Goal: Information Seeking & Learning: Learn about a topic

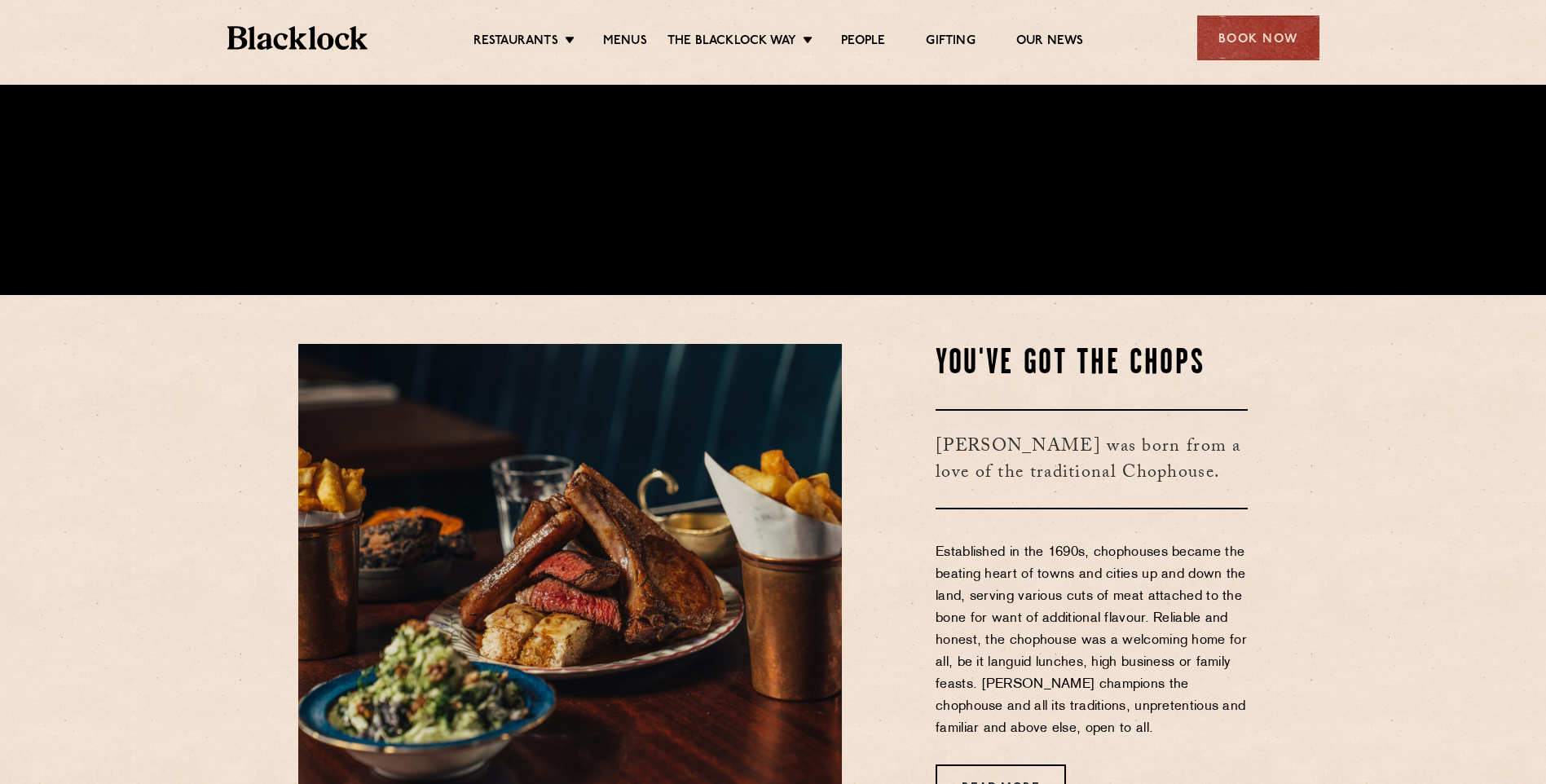
scroll to position [652, 0]
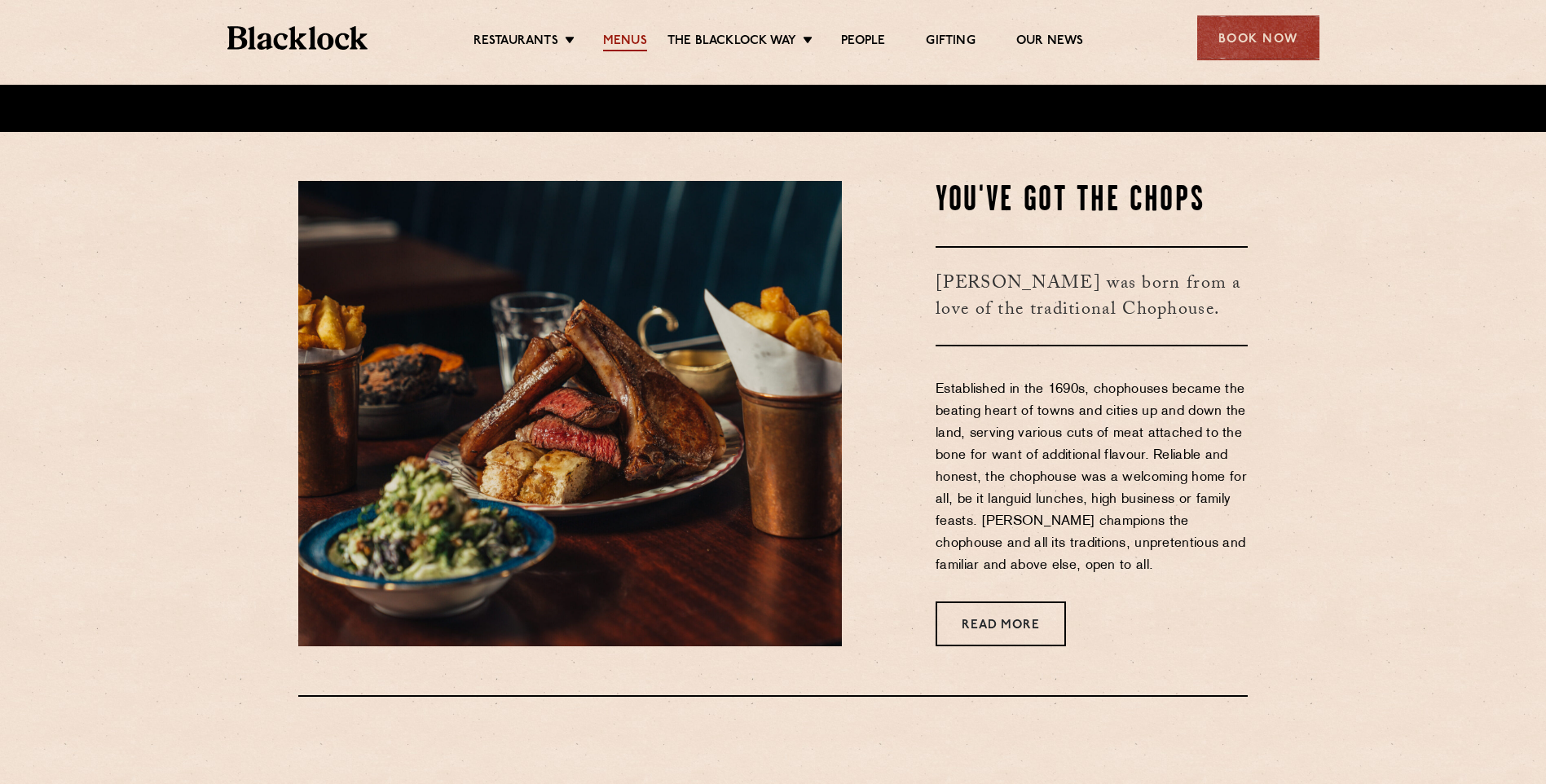
click at [632, 33] on link "Menus" at bounding box center [625, 42] width 44 height 18
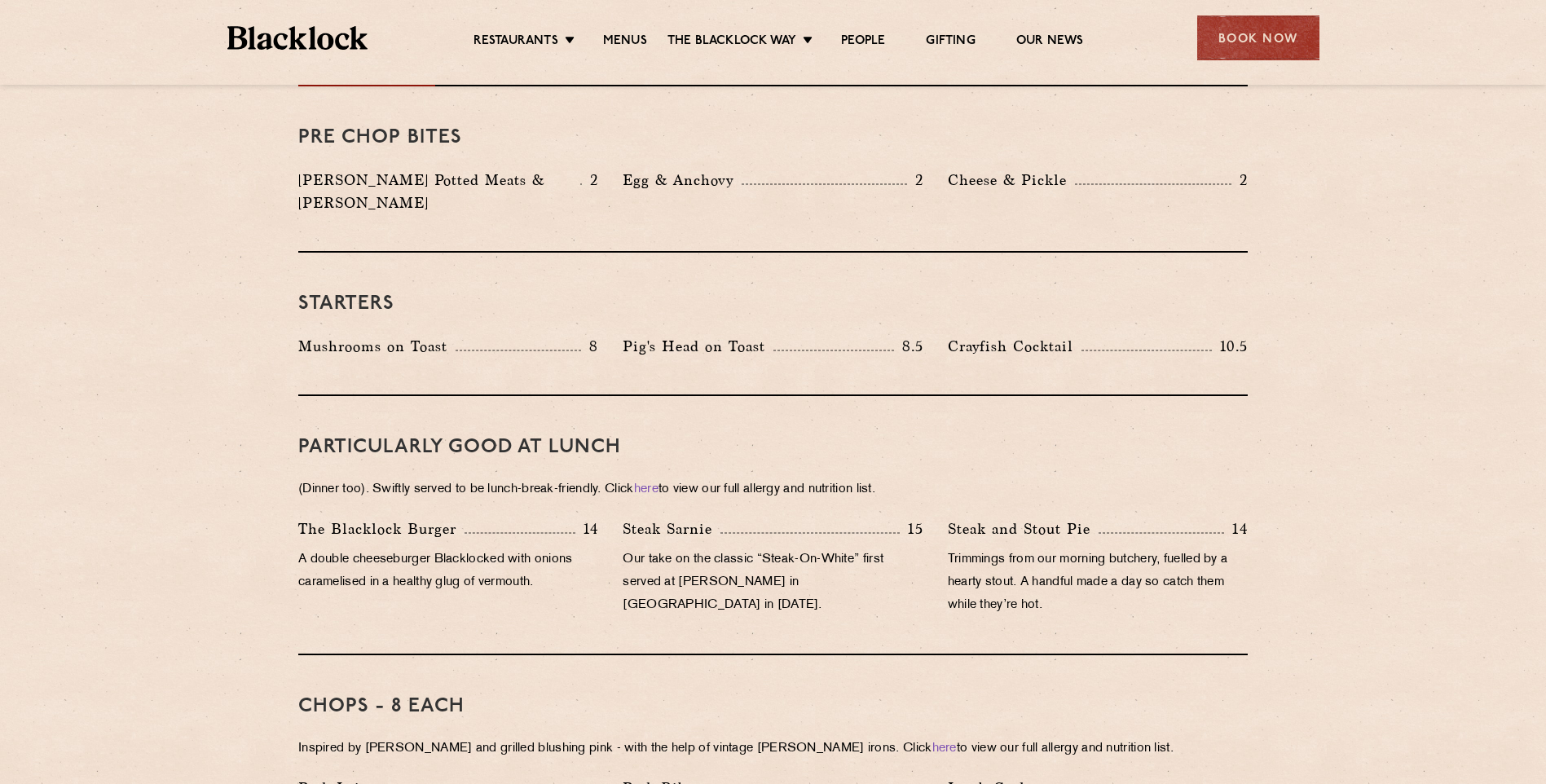
scroll to position [652, 0]
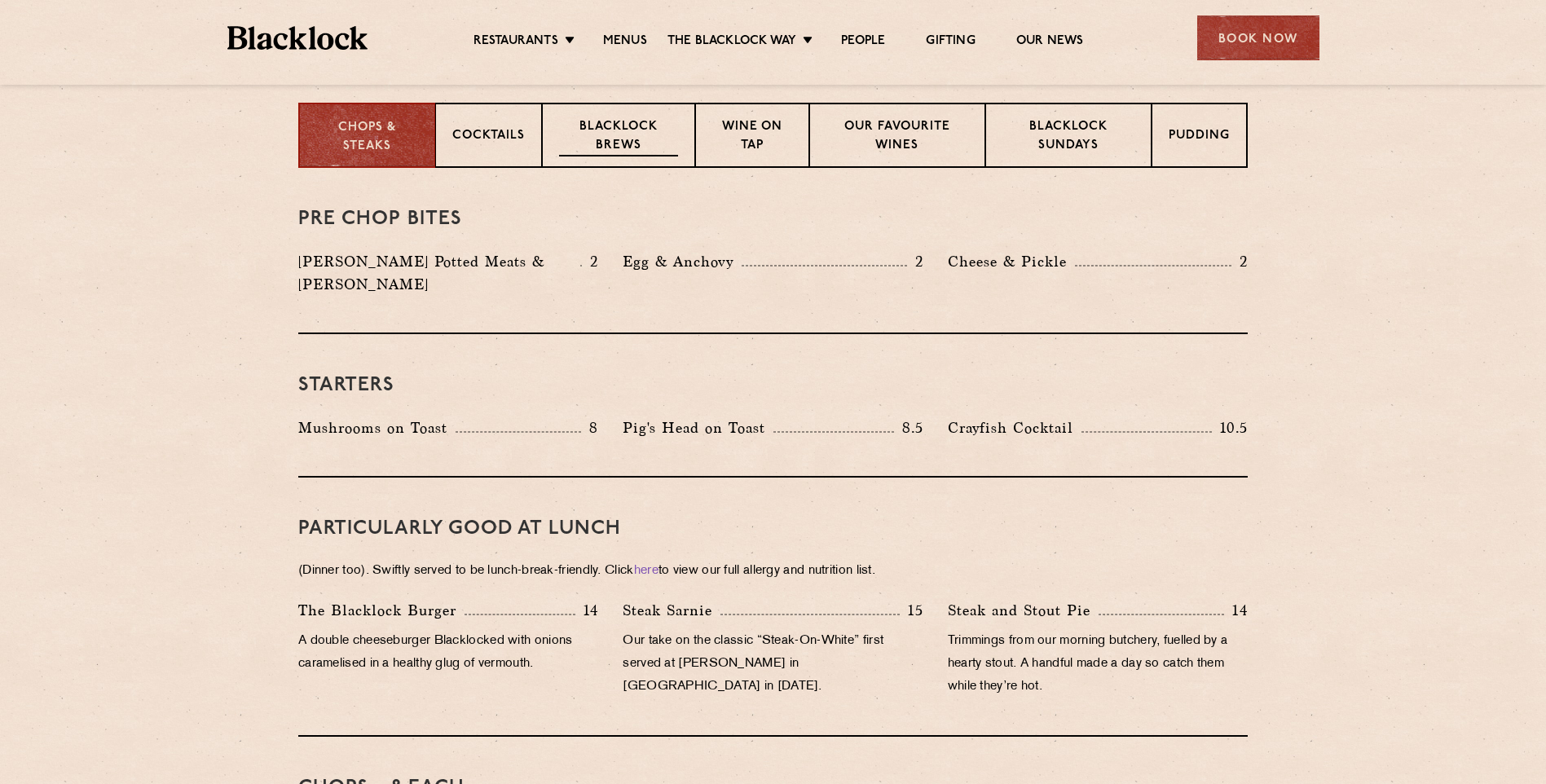
click at [644, 142] on p "Blacklock Brews" at bounding box center [618, 137] width 119 height 39
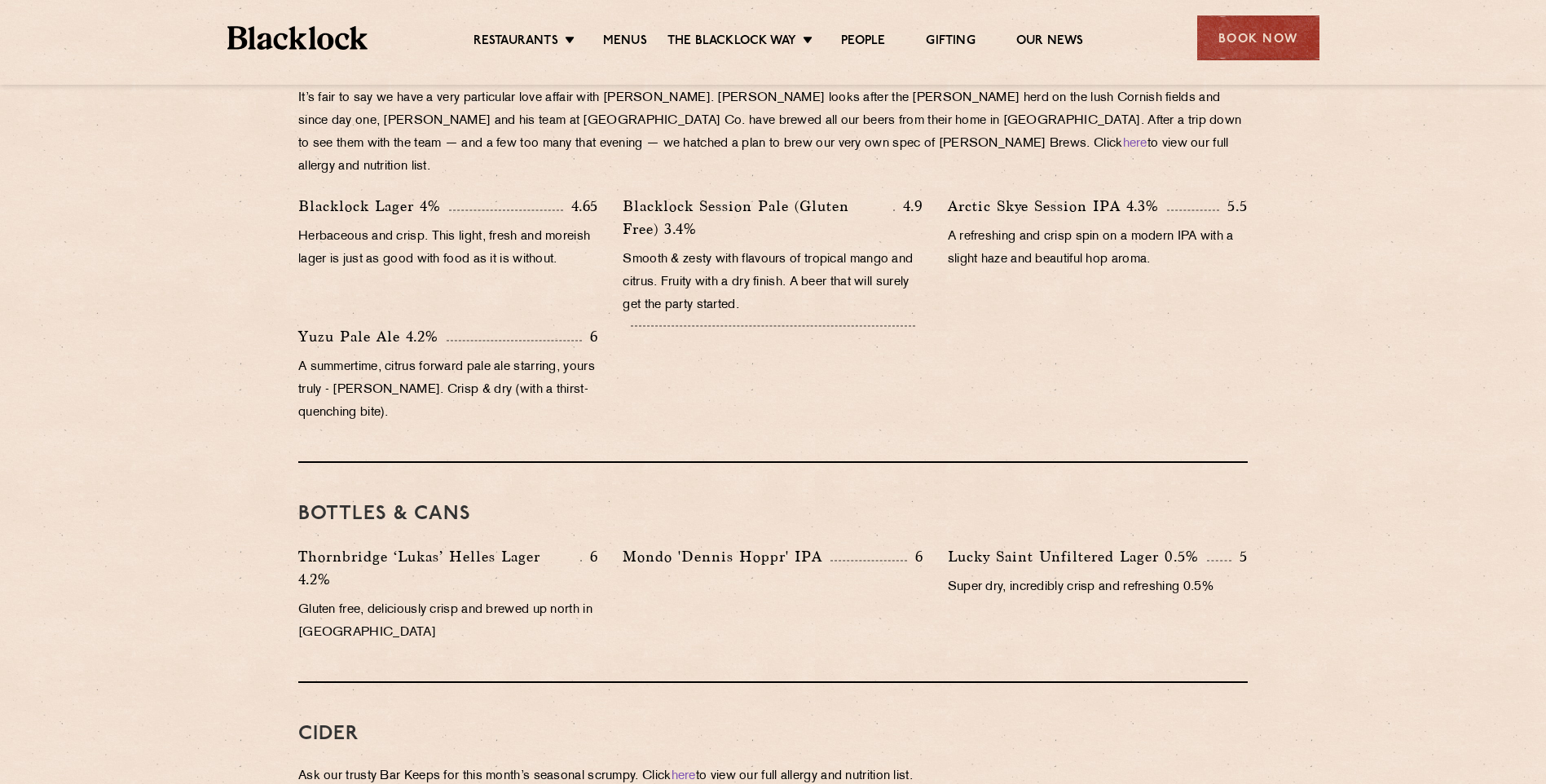
scroll to position [570, 0]
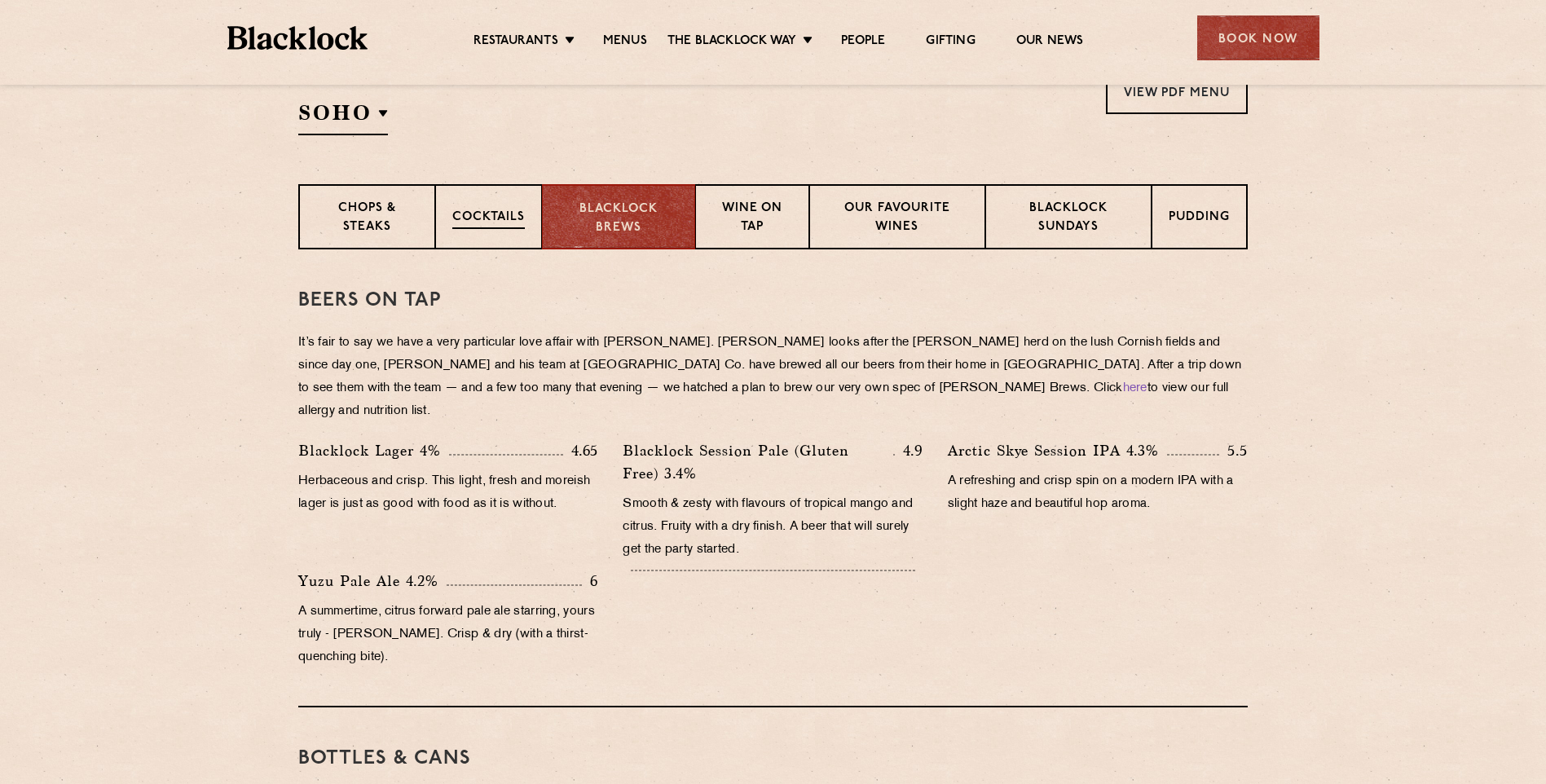
click at [523, 219] on p "Cocktails" at bounding box center [489, 218] width 72 height 20
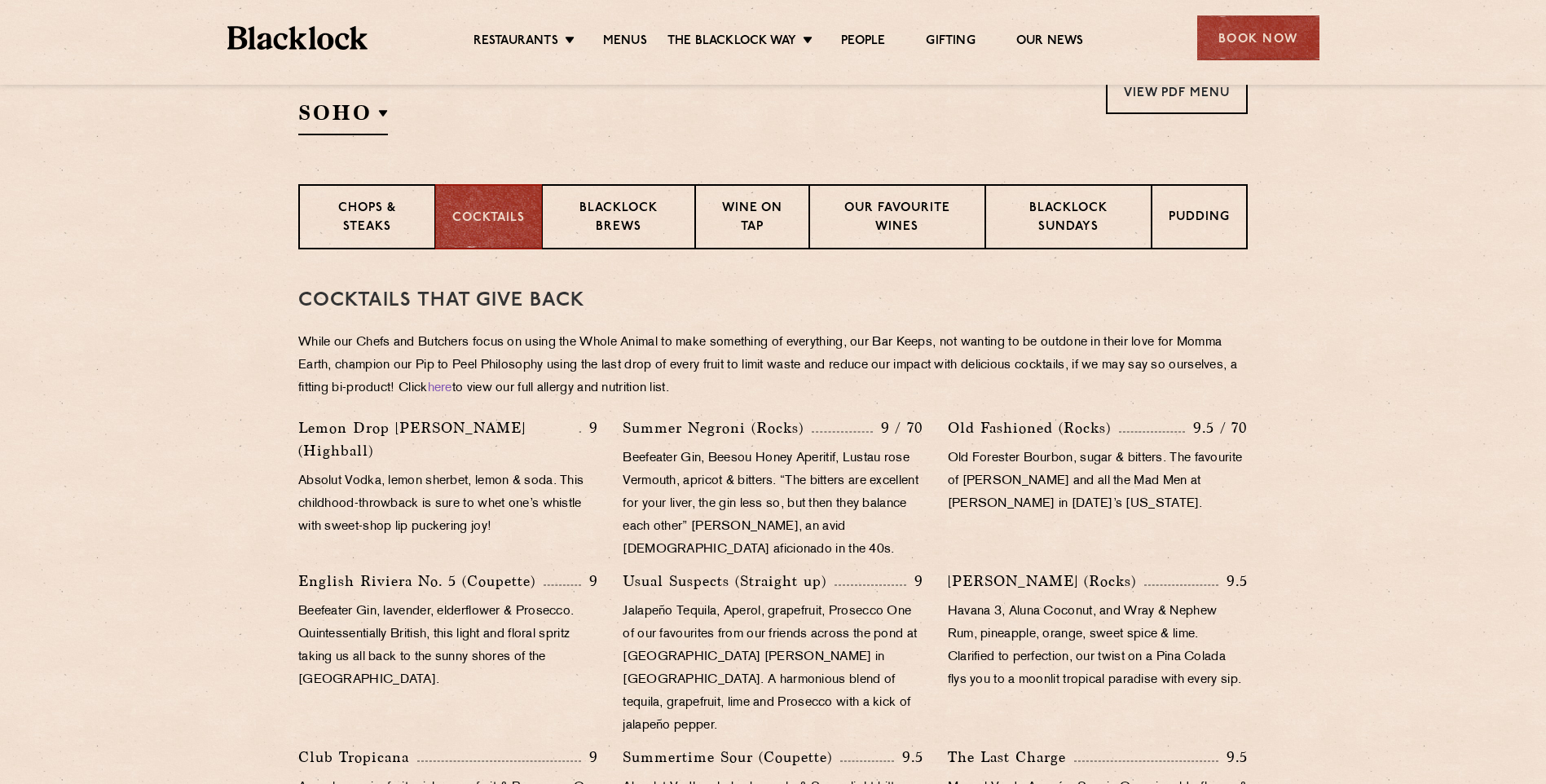
scroll to position [407, 0]
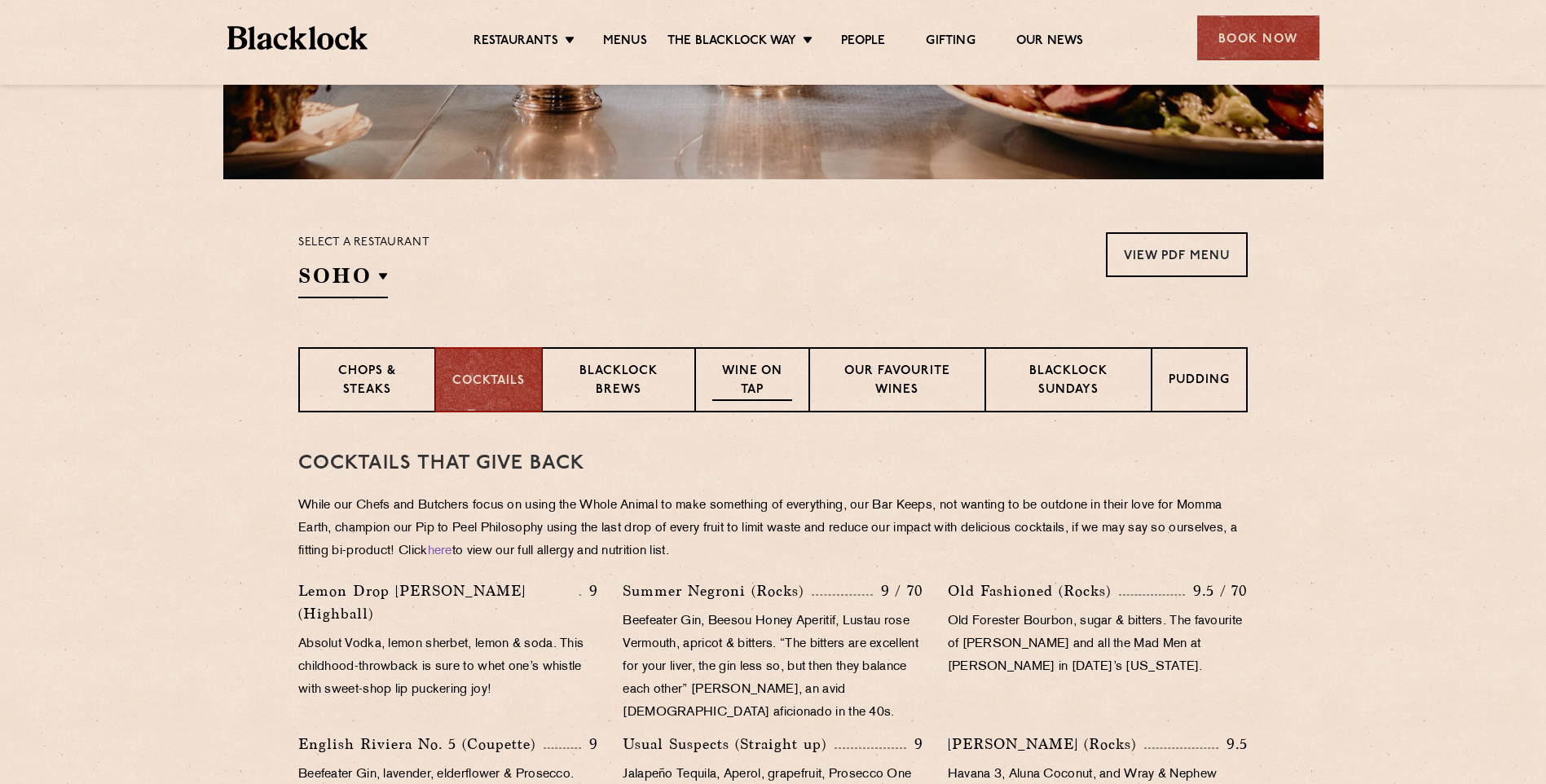
click at [735, 374] on p "Wine on Tap" at bounding box center [752, 382] width 80 height 39
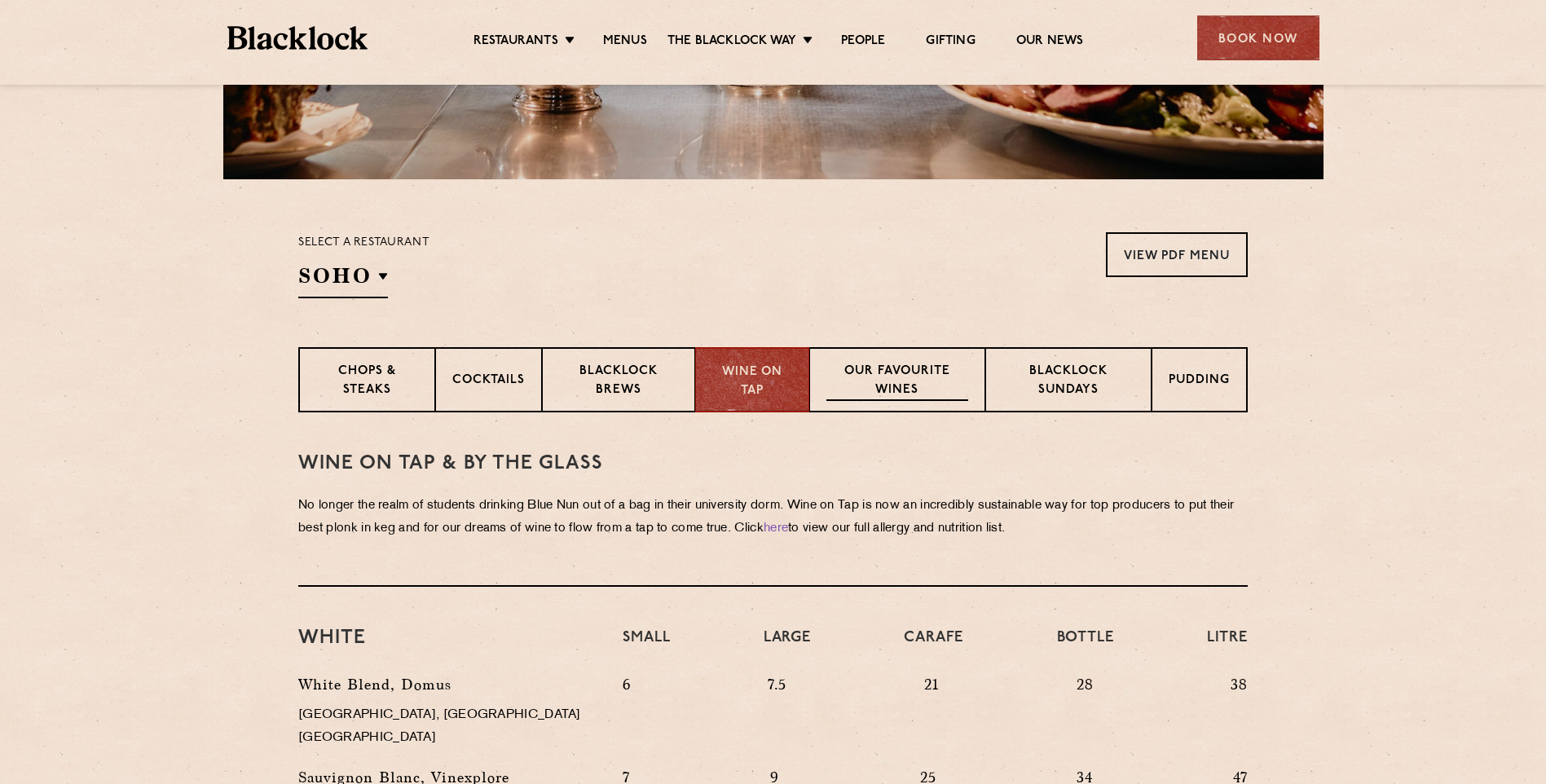
click at [870, 384] on p "Our favourite wines" at bounding box center [897, 382] width 141 height 39
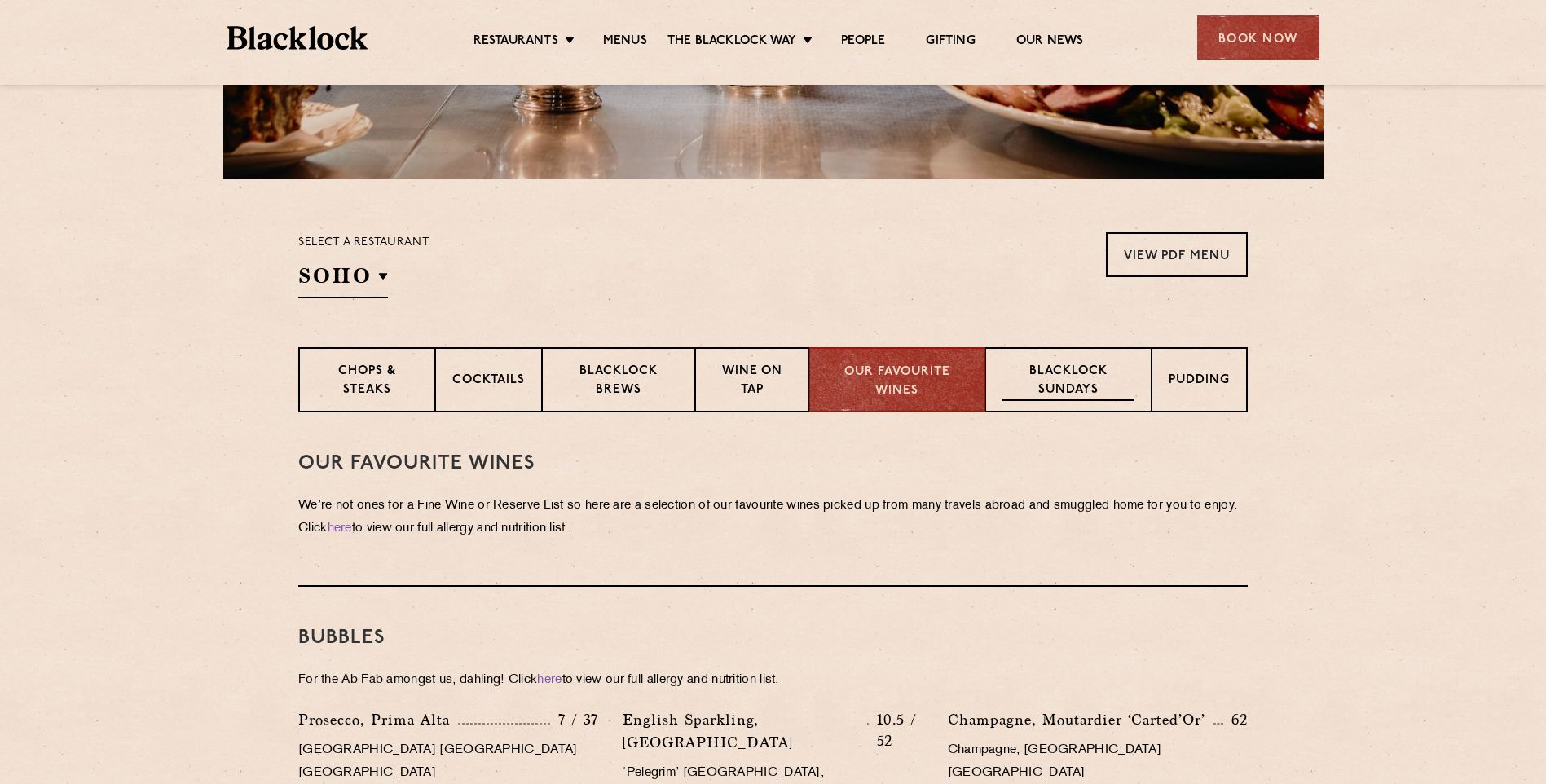
click at [1047, 384] on p "Blacklock Sundays" at bounding box center [1069, 382] width 132 height 39
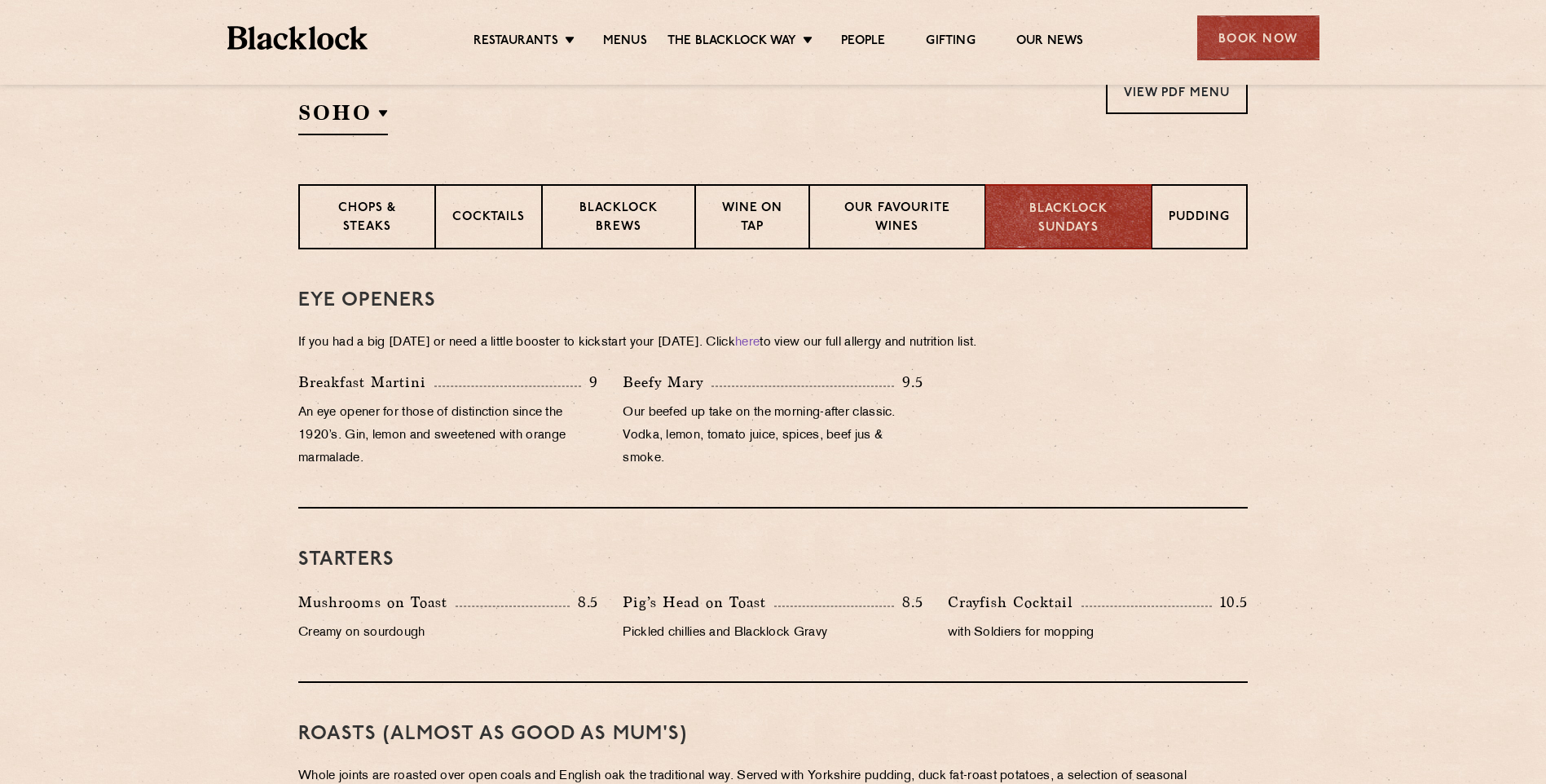
scroll to position [488, 0]
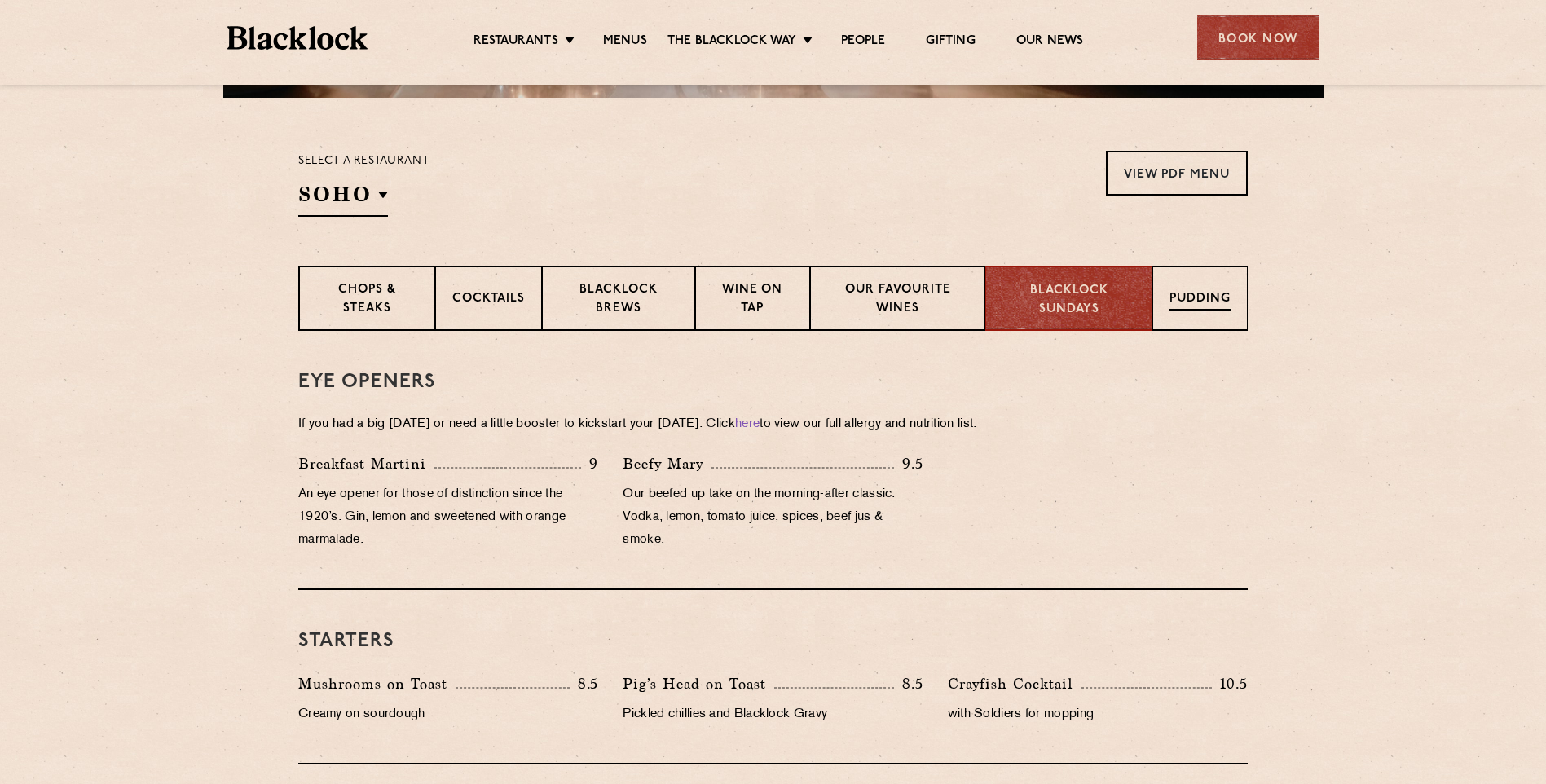
click at [1196, 295] on p "Pudding" at bounding box center [1200, 300] width 61 height 20
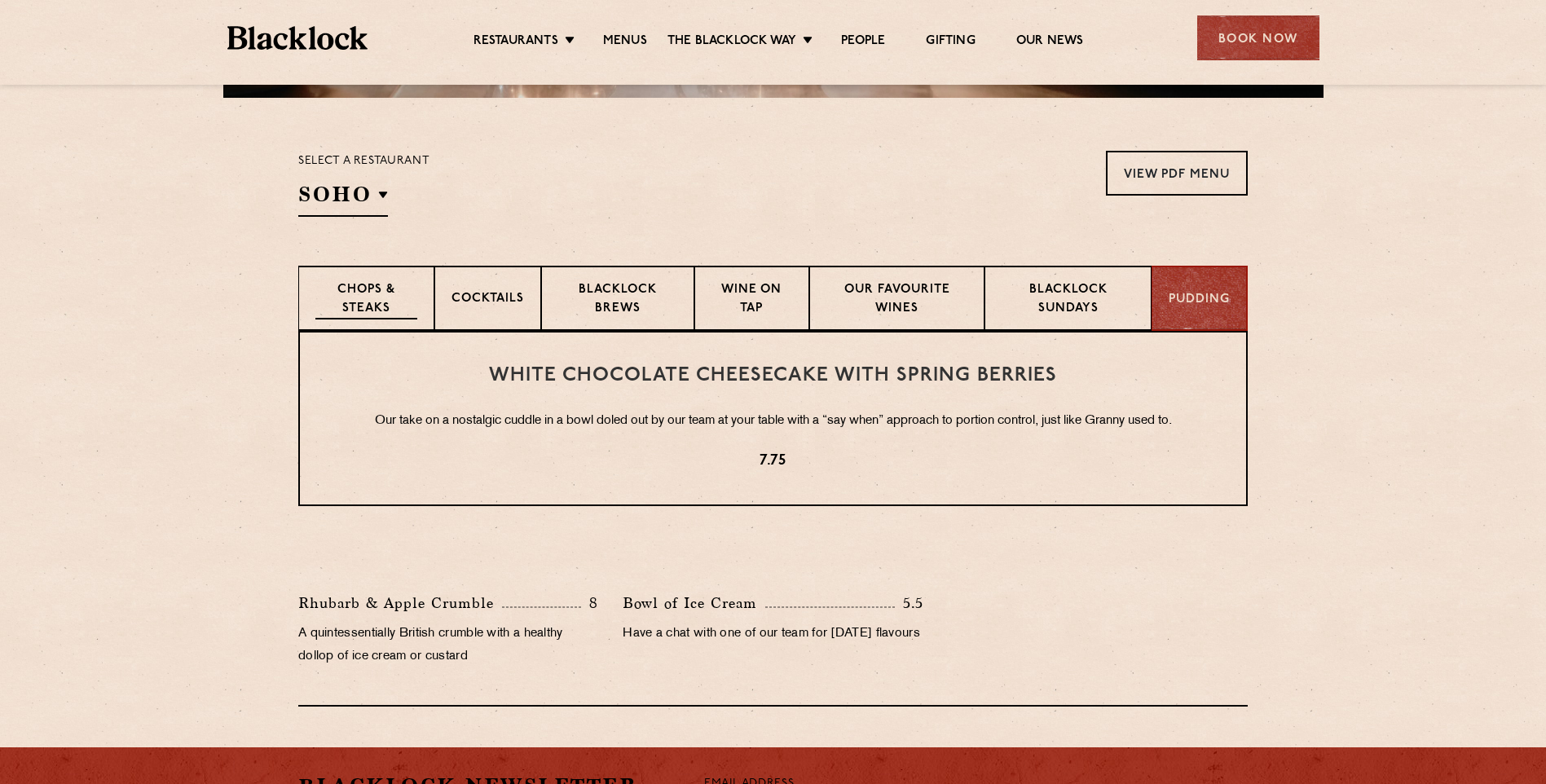
click at [350, 284] on p "Chops & Steaks" at bounding box center [366, 300] width 102 height 39
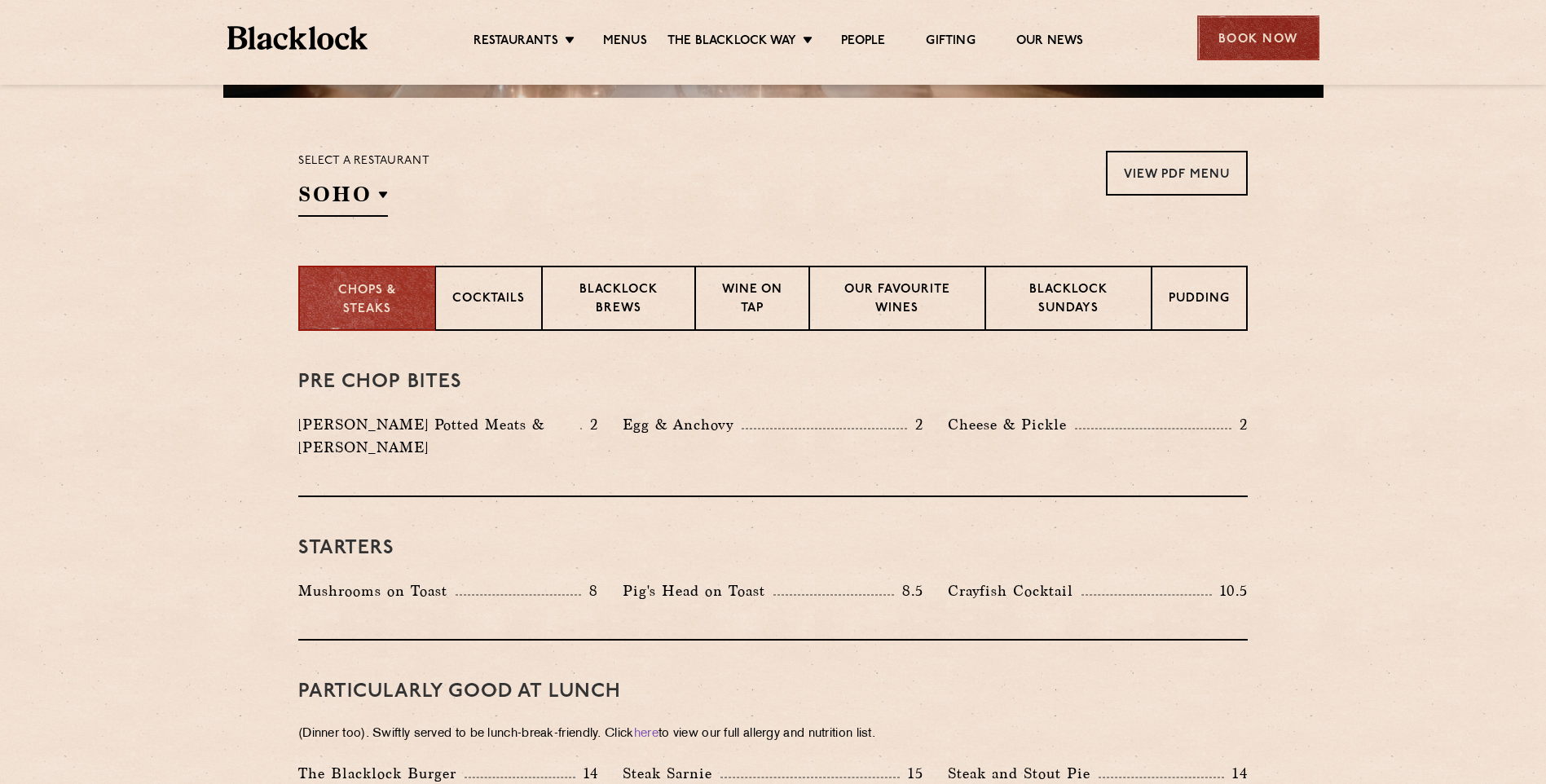
click at [1240, 38] on div "Book Now" at bounding box center [1258, 38] width 122 height 45
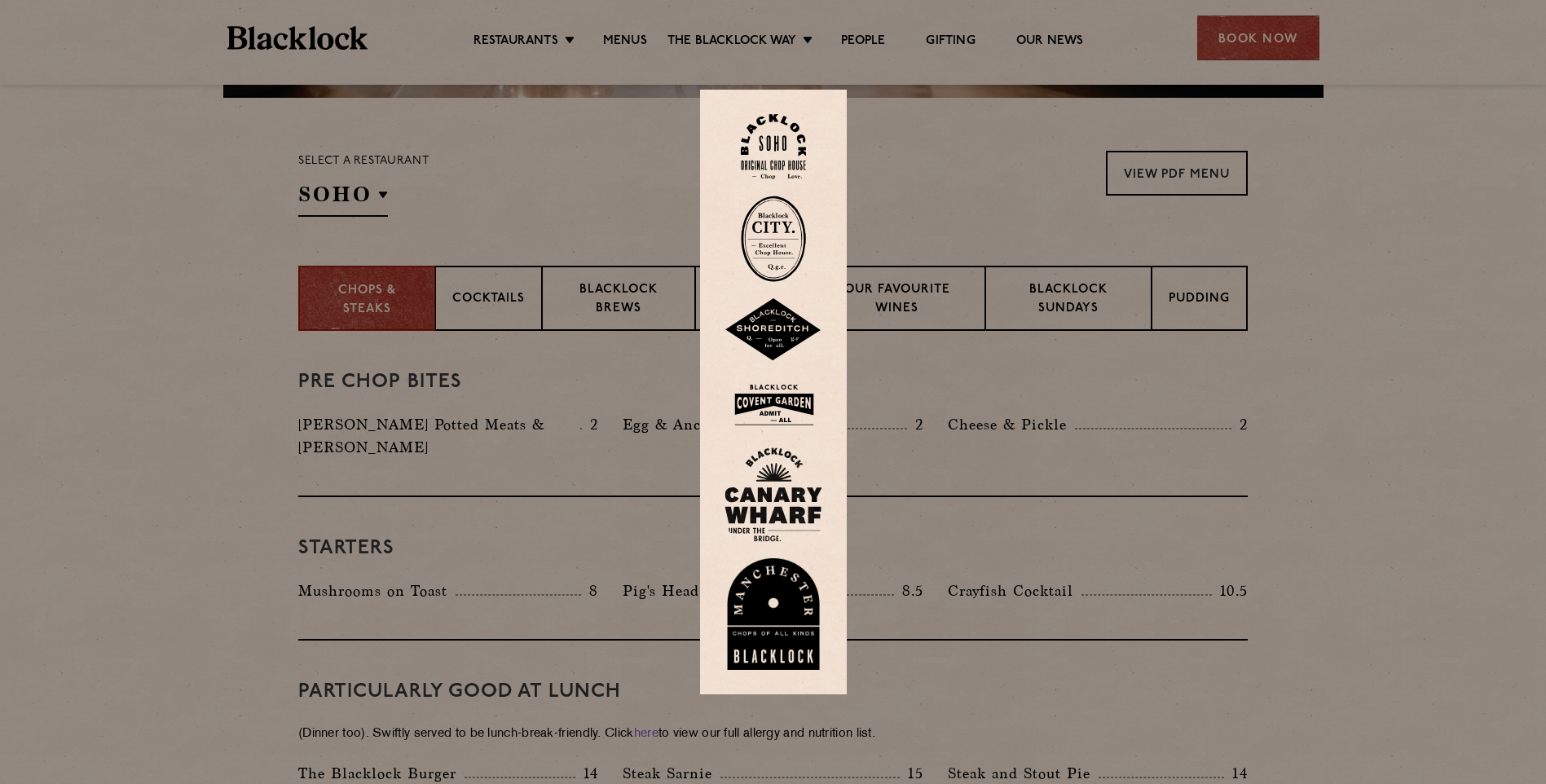
click at [790, 140] on img at bounding box center [774, 147] width 65 height 66
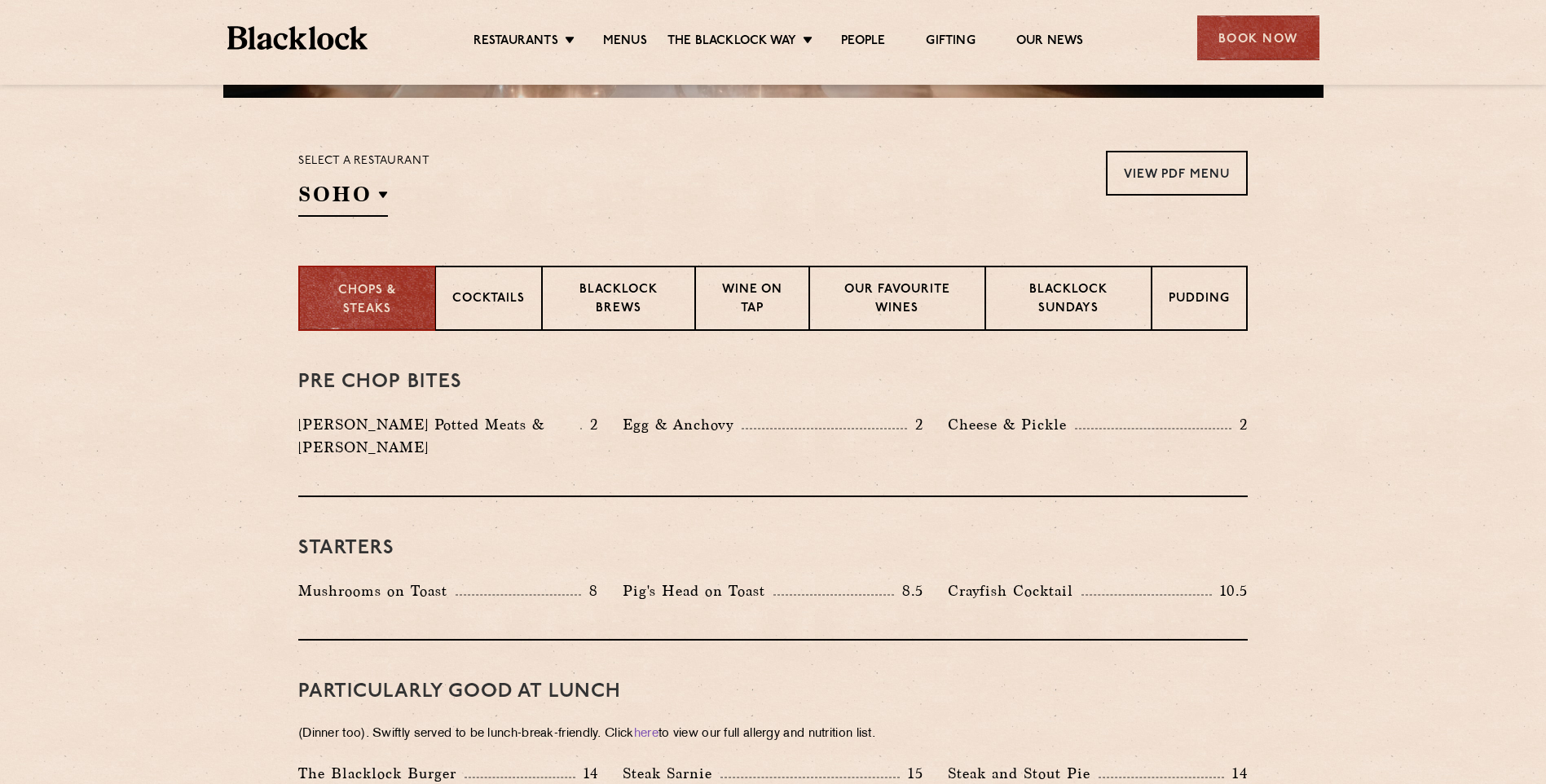
click at [1225, 38] on div "Book Now" at bounding box center [1258, 38] width 122 height 45
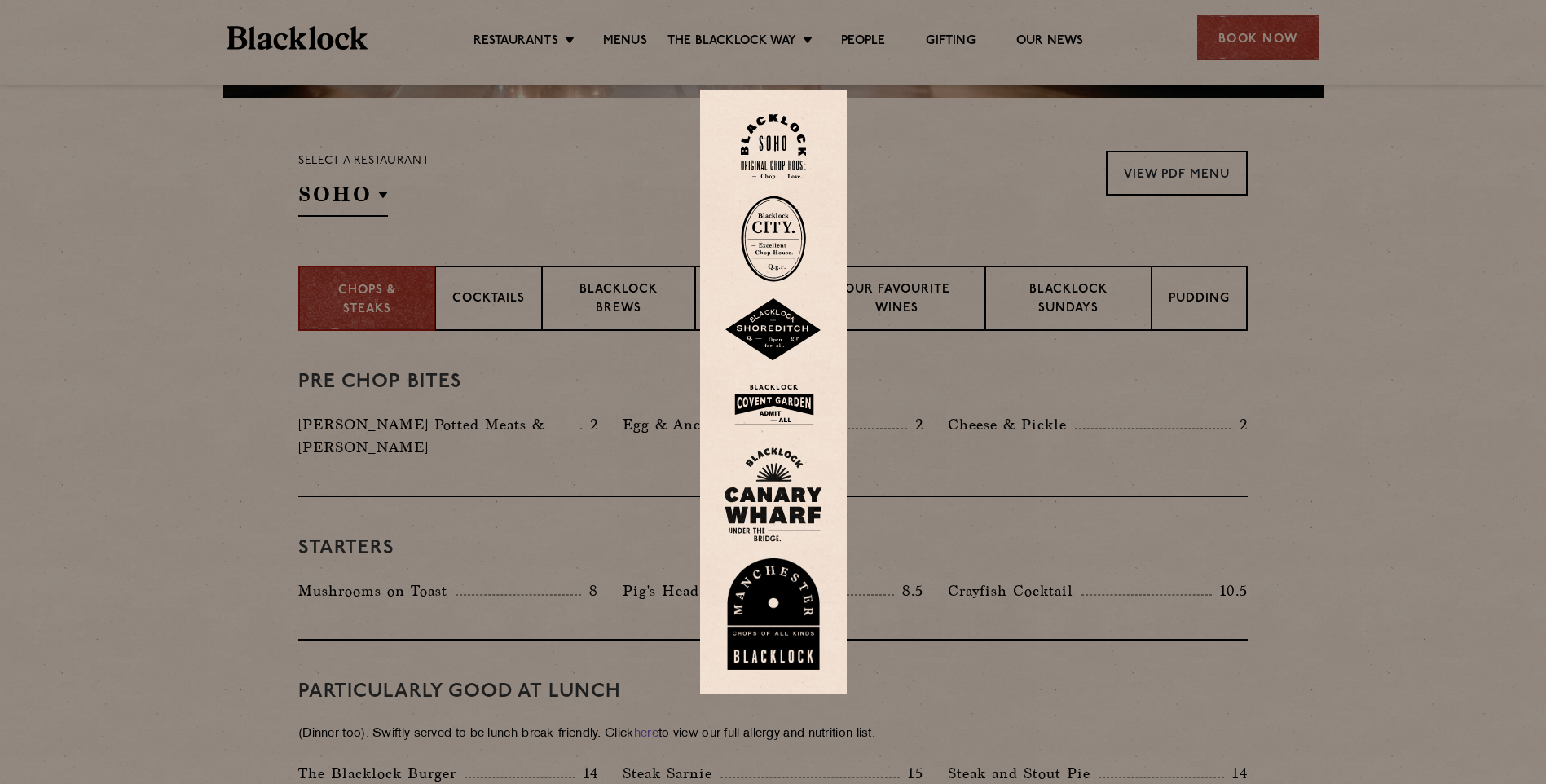
click at [789, 406] on img at bounding box center [773, 405] width 98 height 53
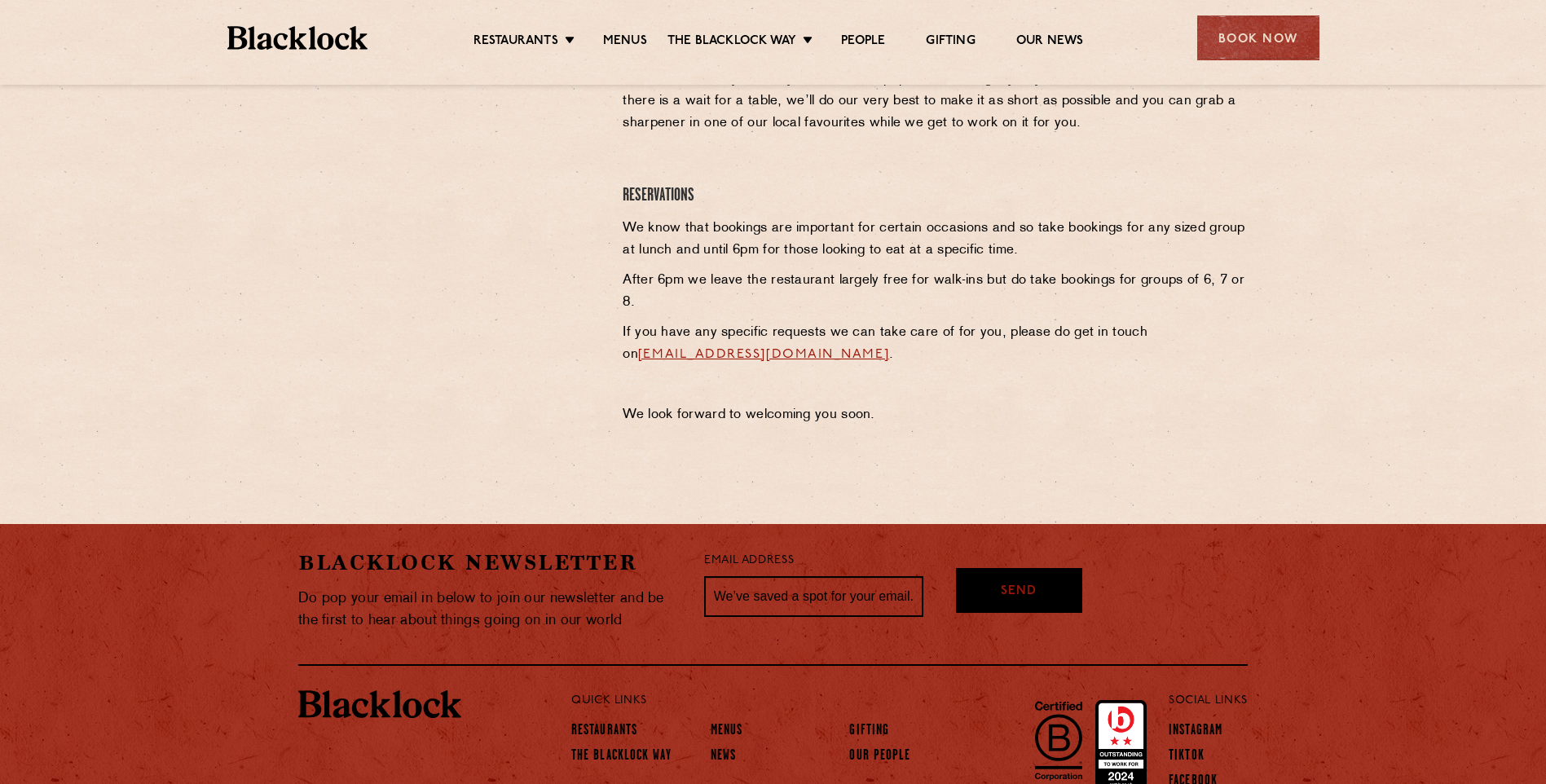
scroll to position [245, 0]
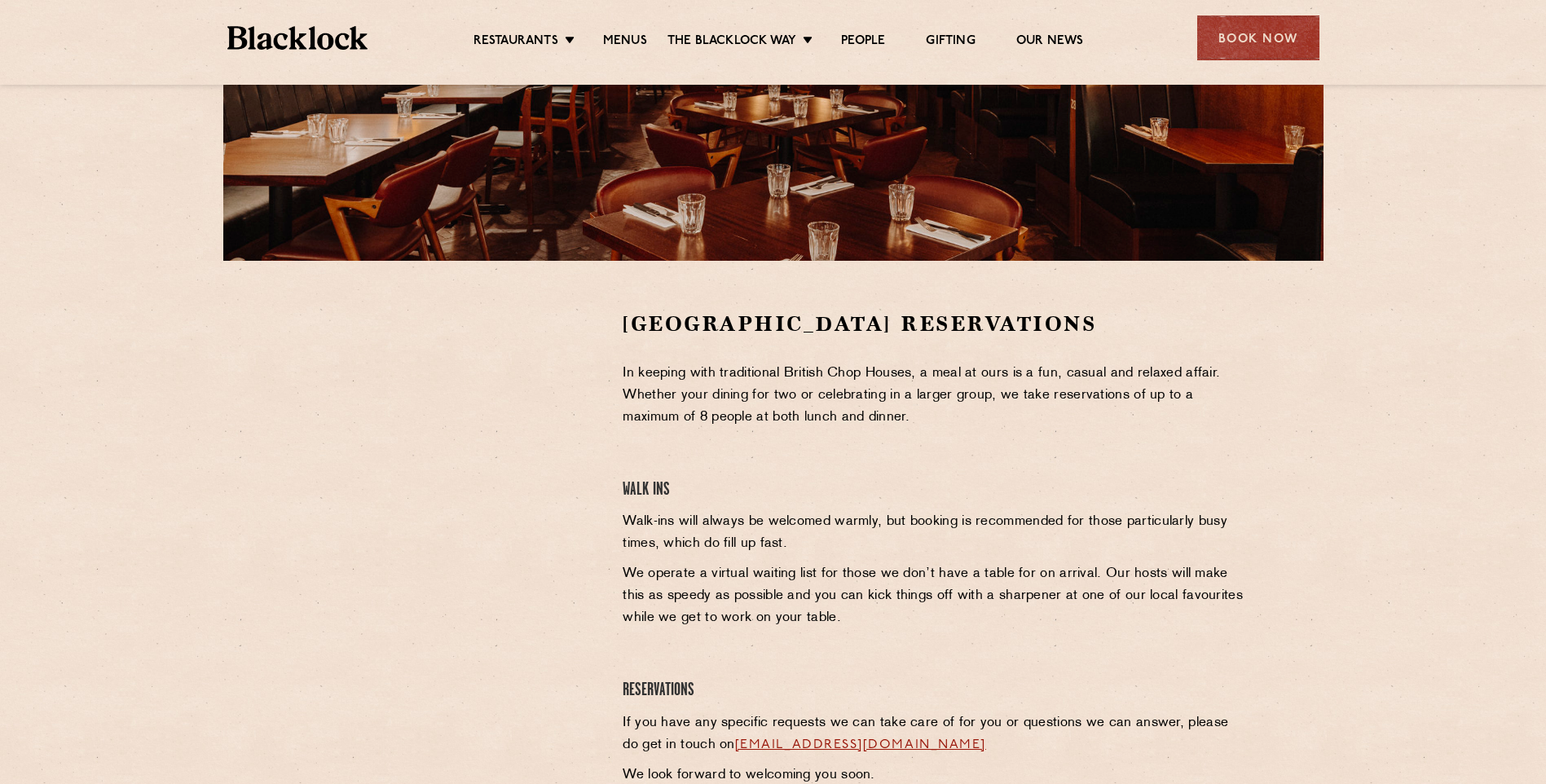
scroll to position [407, 0]
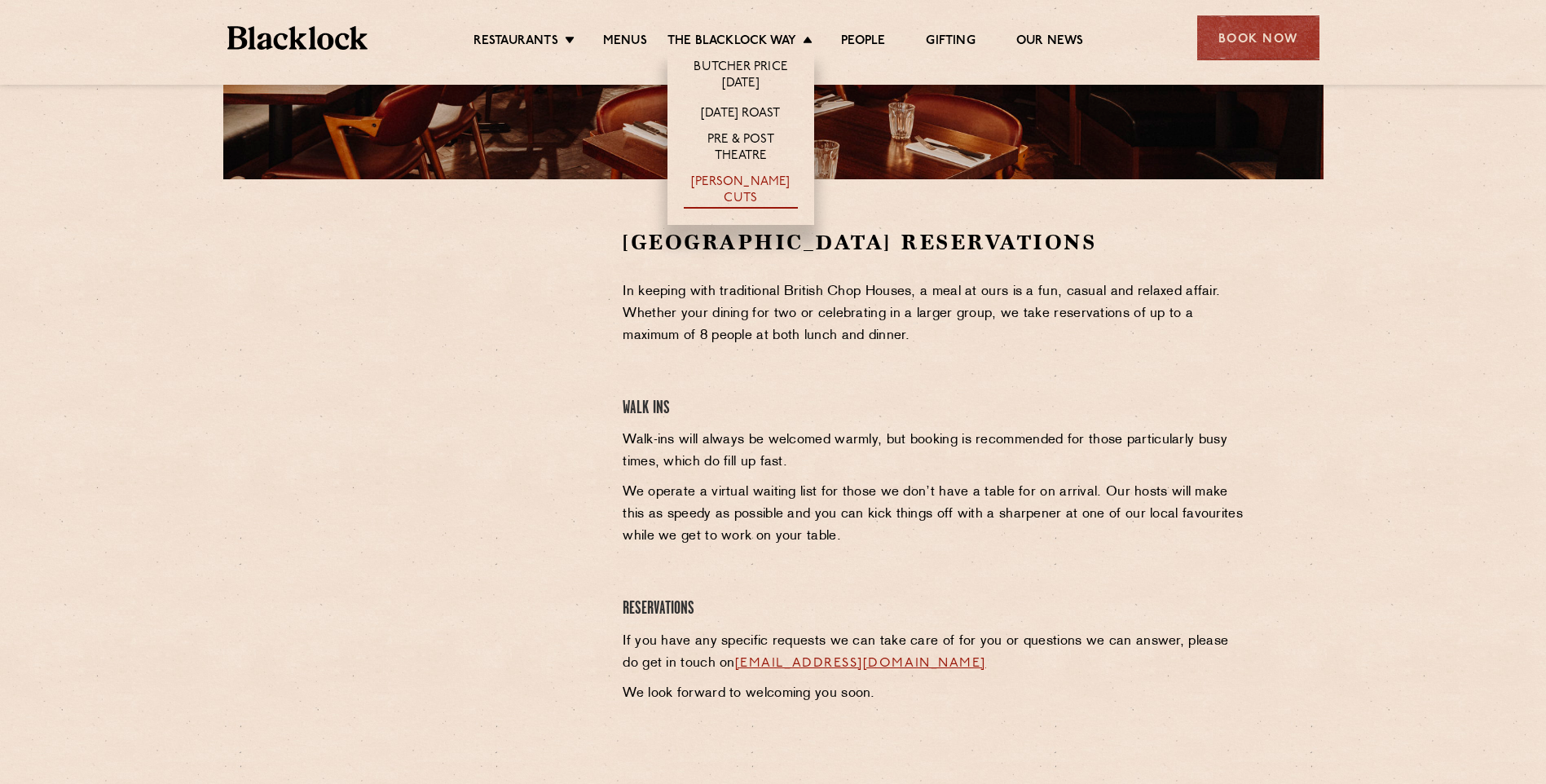
click at [746, 185] on link "[PERSON_NAME] Cuts" at bounding box center [741, 191] width 114 height 34
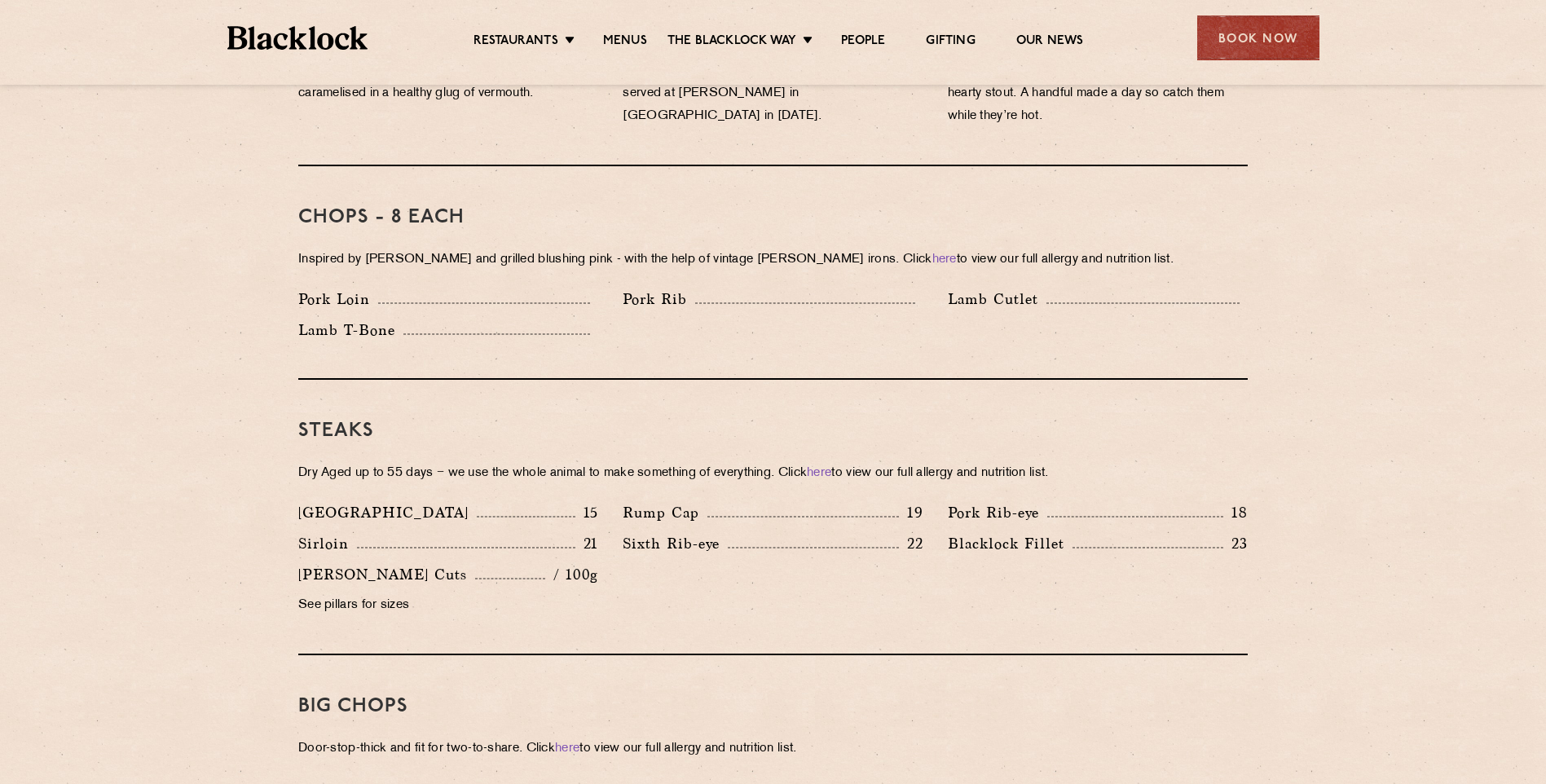
scroll to position [1385, 0]
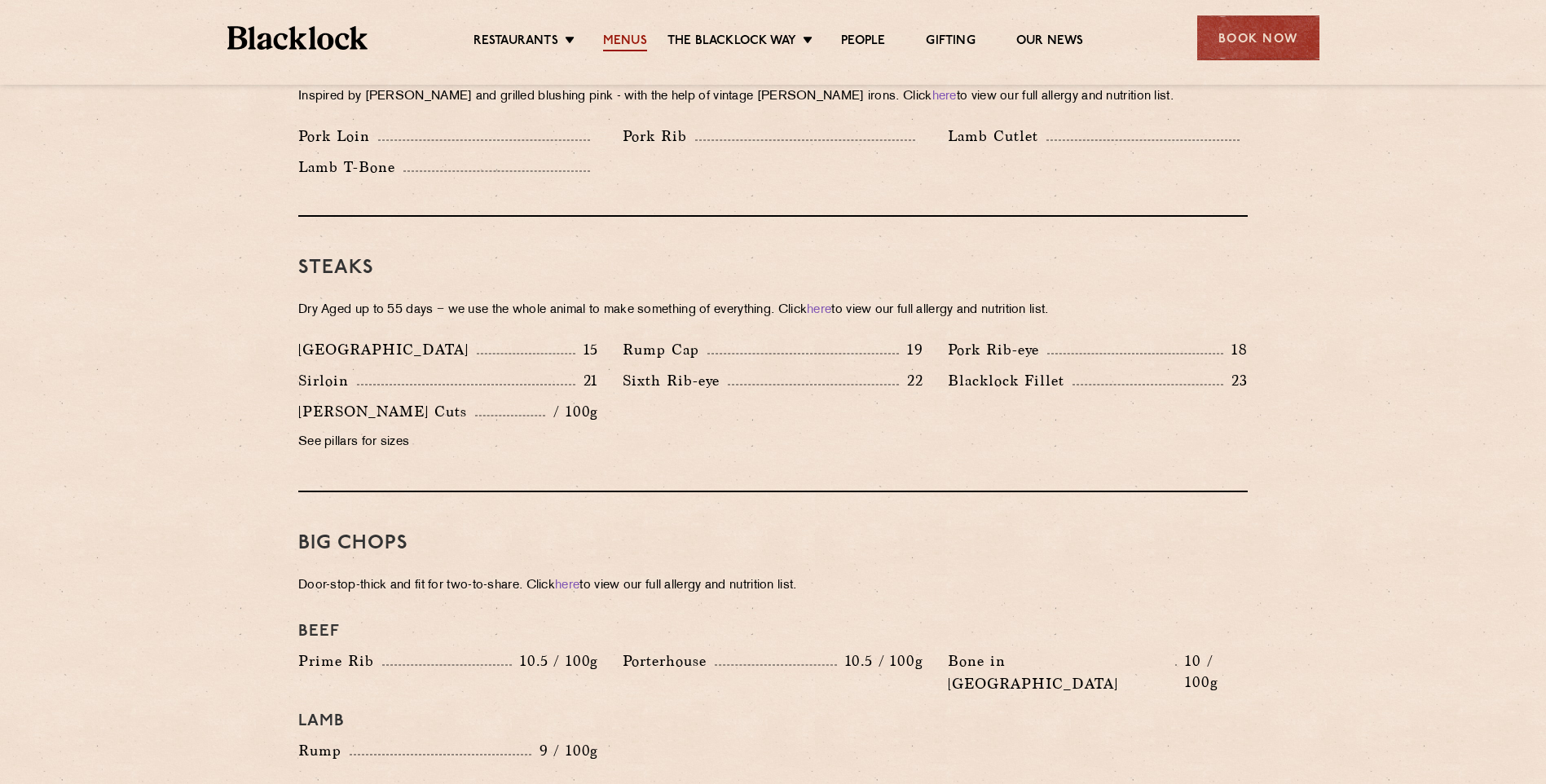
click at [612, 40] on link "Menus" at bounding box center [625, 42] width 44 height 18
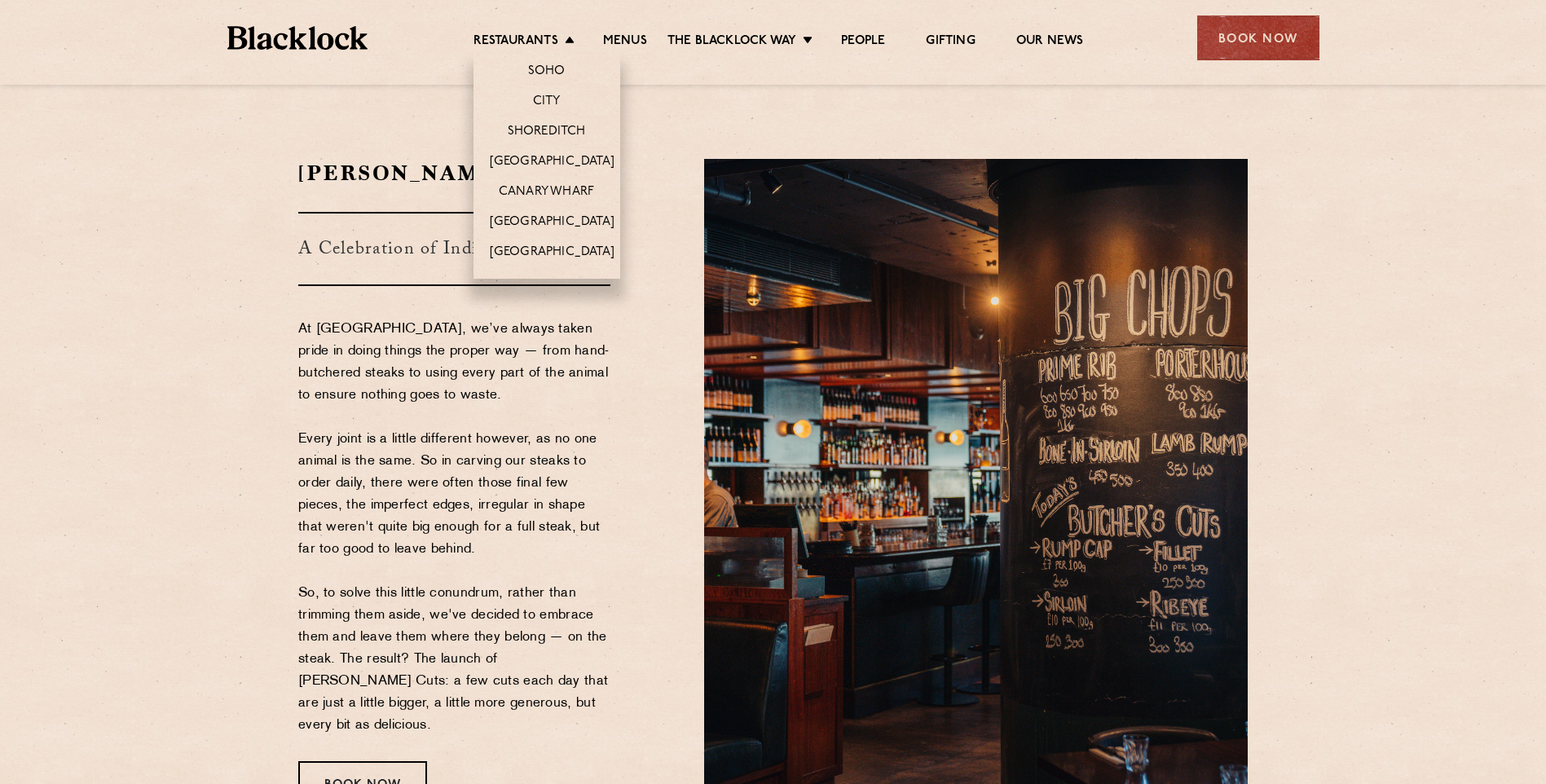
click at [551, 151] on li "[GEOGRAPHIC_DATA]" at bounding box center [547, 161] width 147 height 30
click at [553, 157] on link "[GEOGRAPHIC_DATA]" at bounding box center [552, 163] width 125 height 18
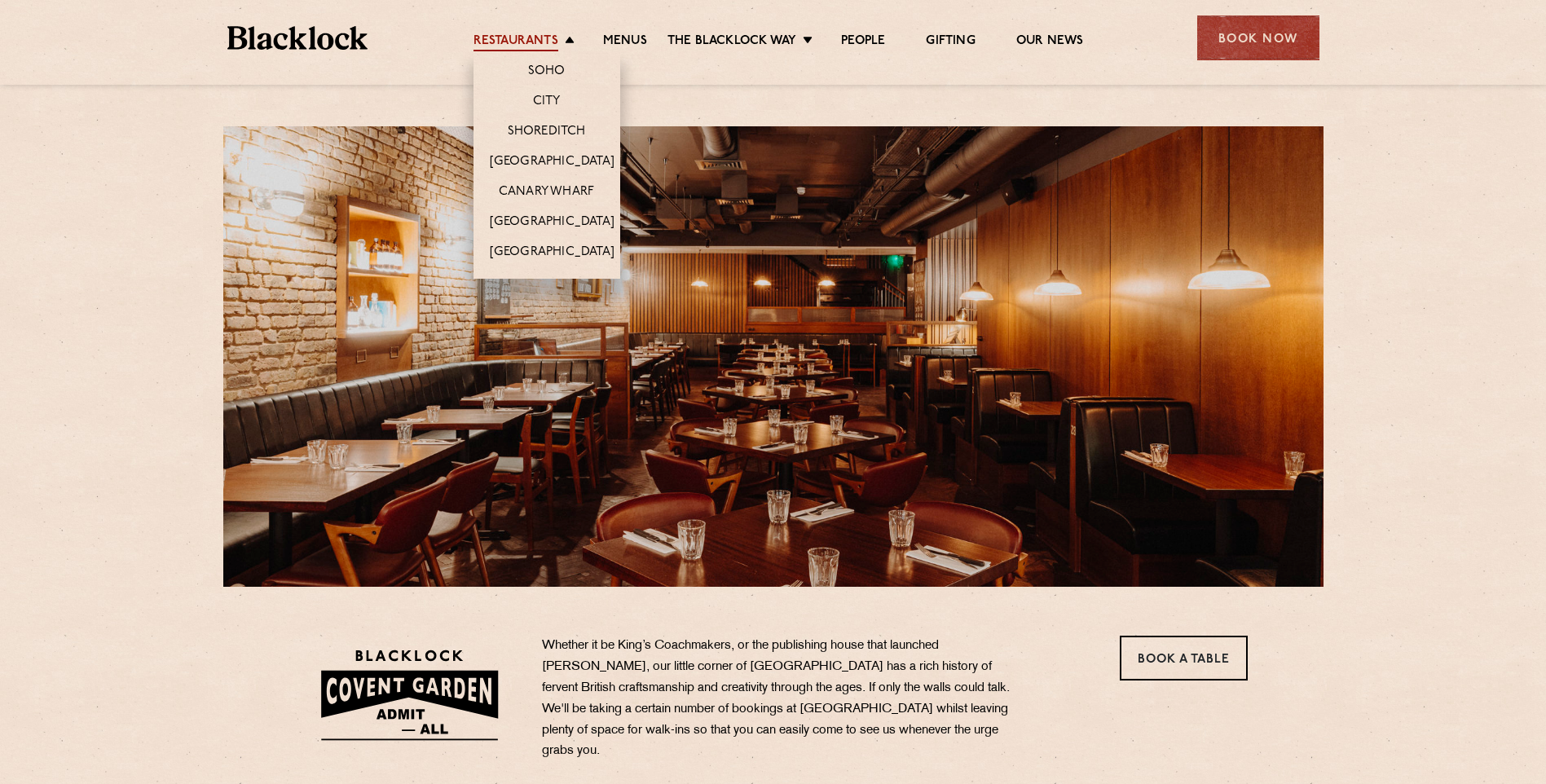
click at [524, 38] on link "Restaurants" at bounding box center [516, 42] width 85 height 18
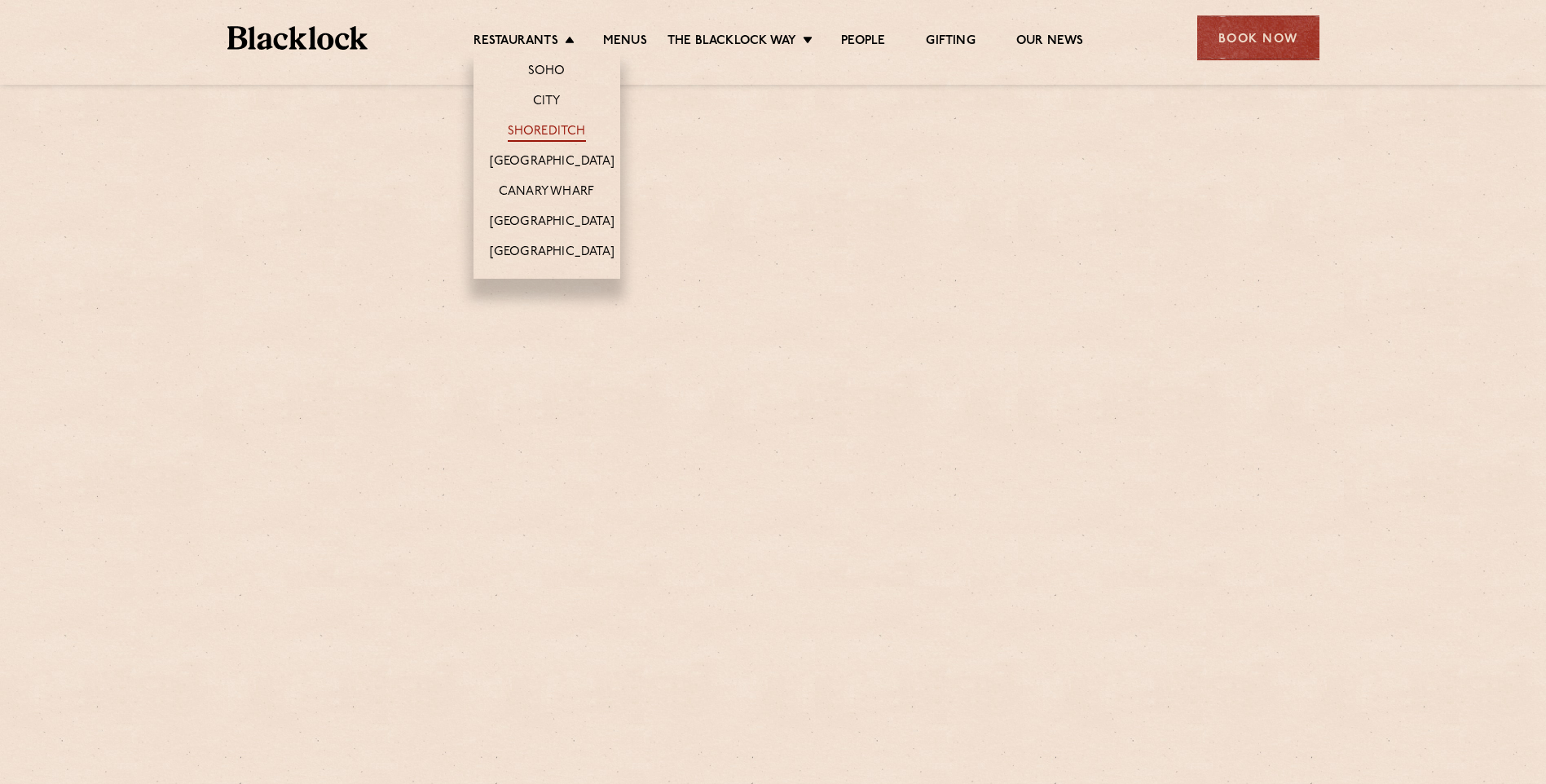
click at [546, 130] on link "Shoreditch" at bounding box center [547, 133] width 78 height 18
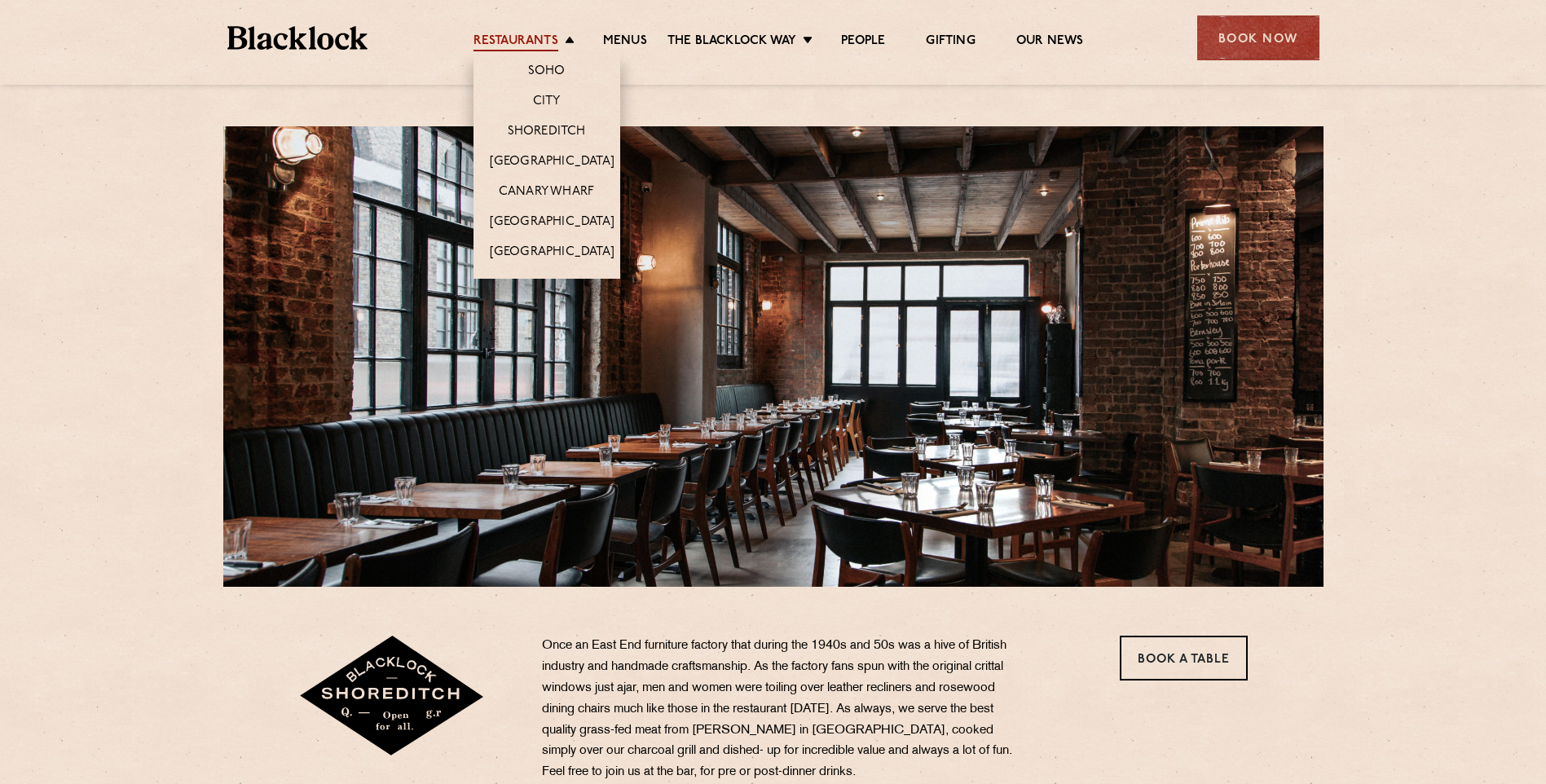
click at [544, 46] on link "Restaurants" at bounding box center [516, 42] width 85 height 18
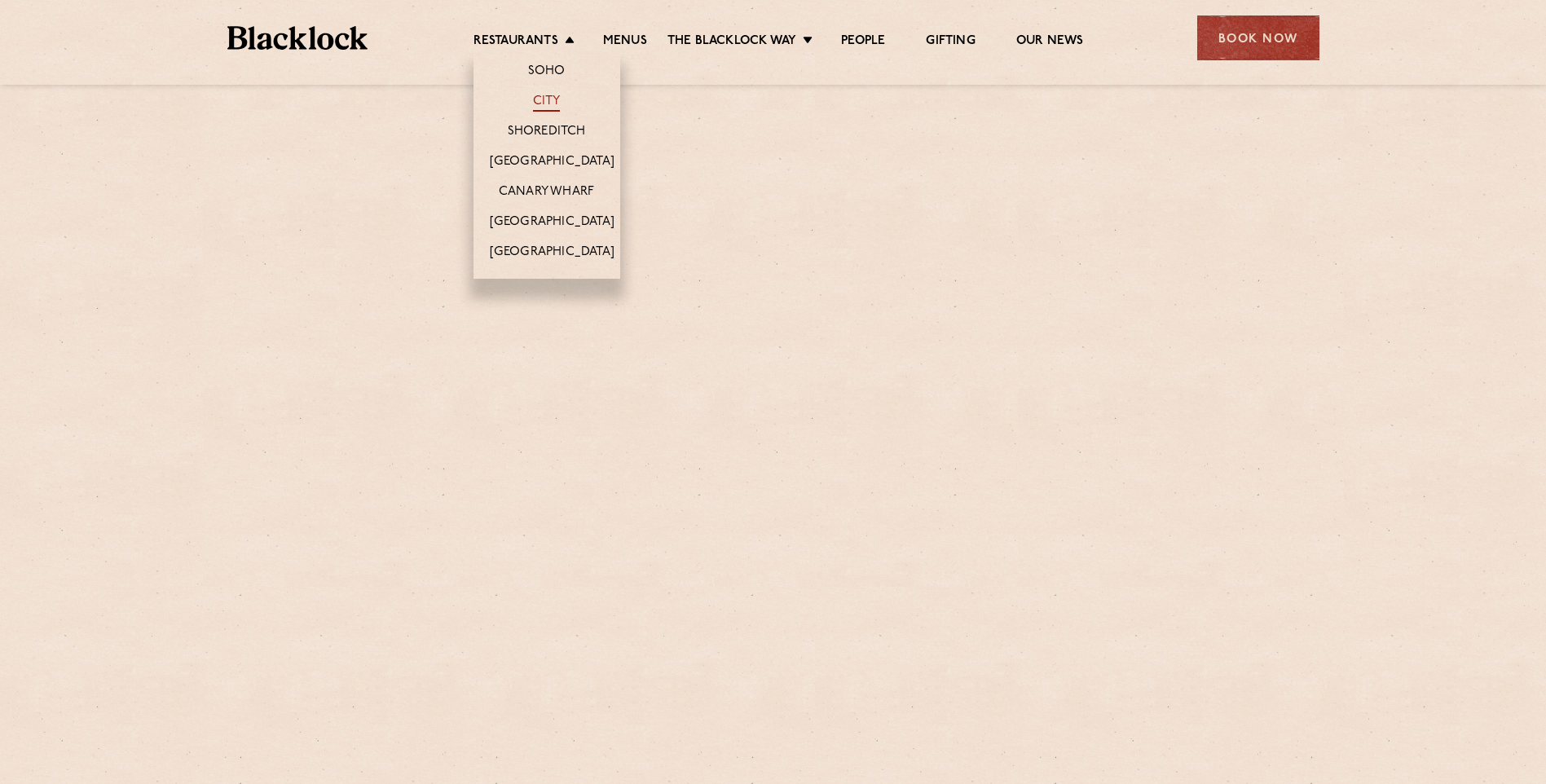
click at [545, 99] on link "City" at bounding box center [546, 102] width 27 height 18
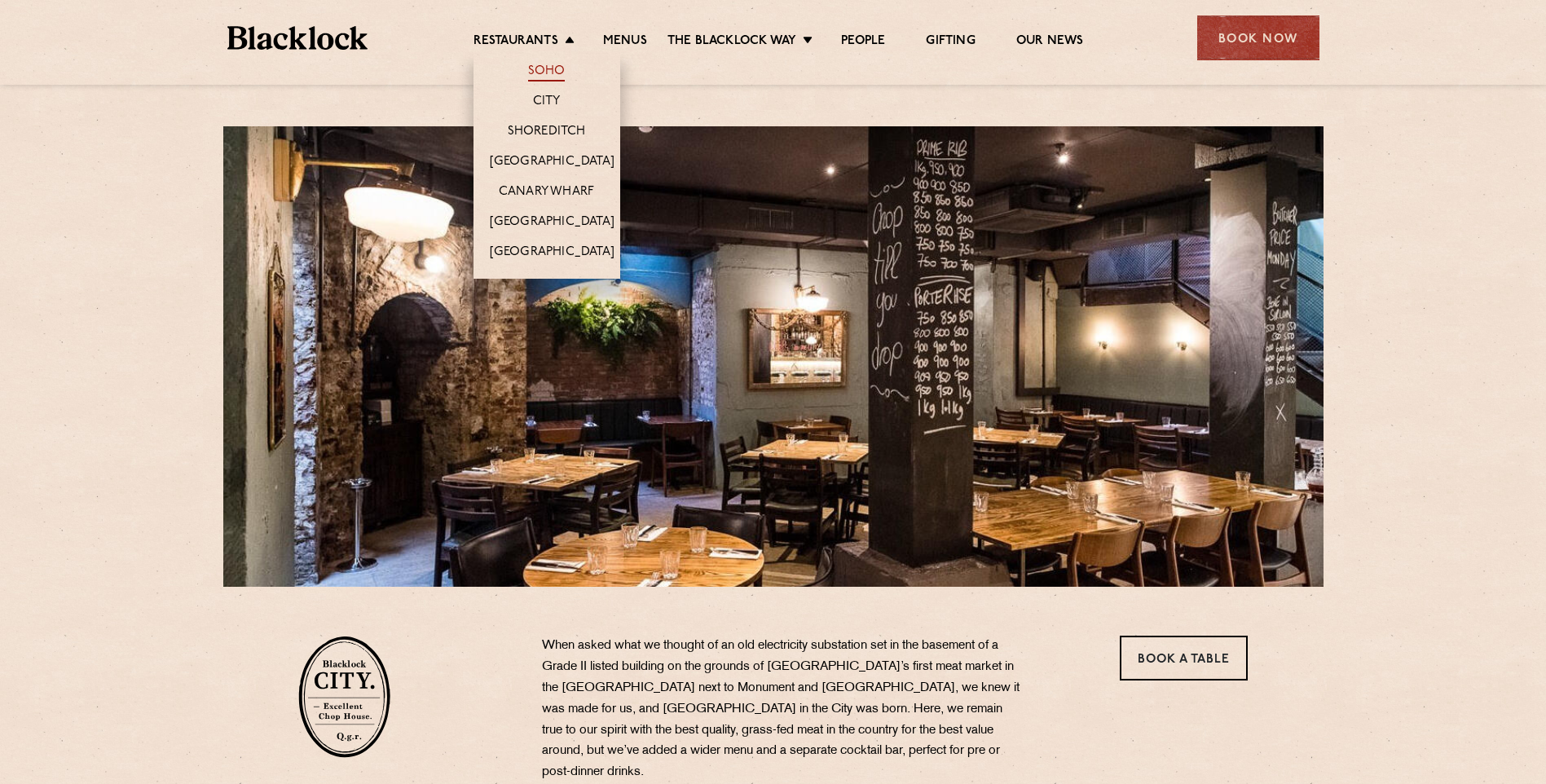
click at [545, 78] on link "Soho" at bounding box center [547, 72] width 38 height 18
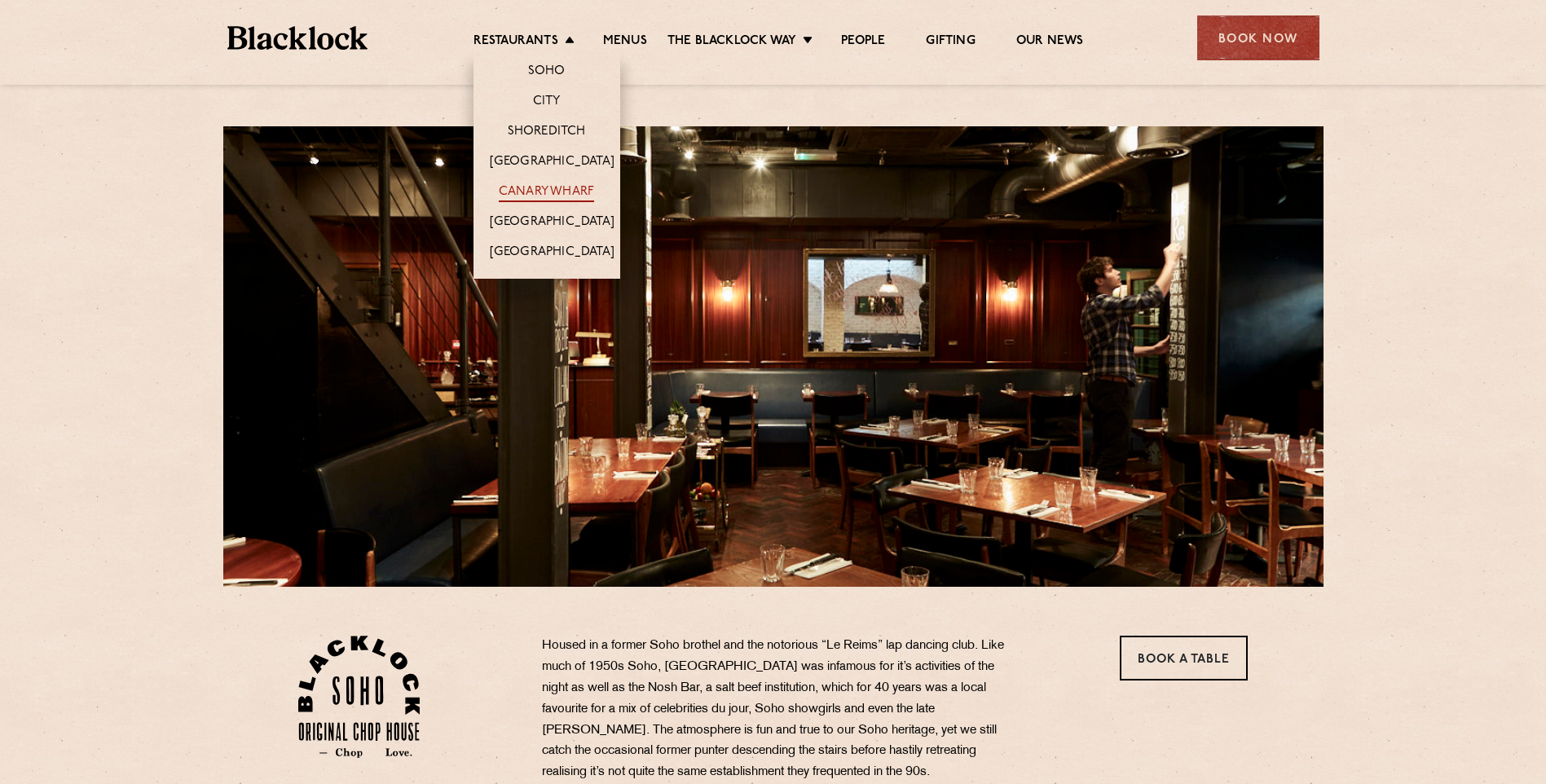
click at [535, 185] on link "Canary Wharf" at bounding box center [547, 193] width 95 height 18
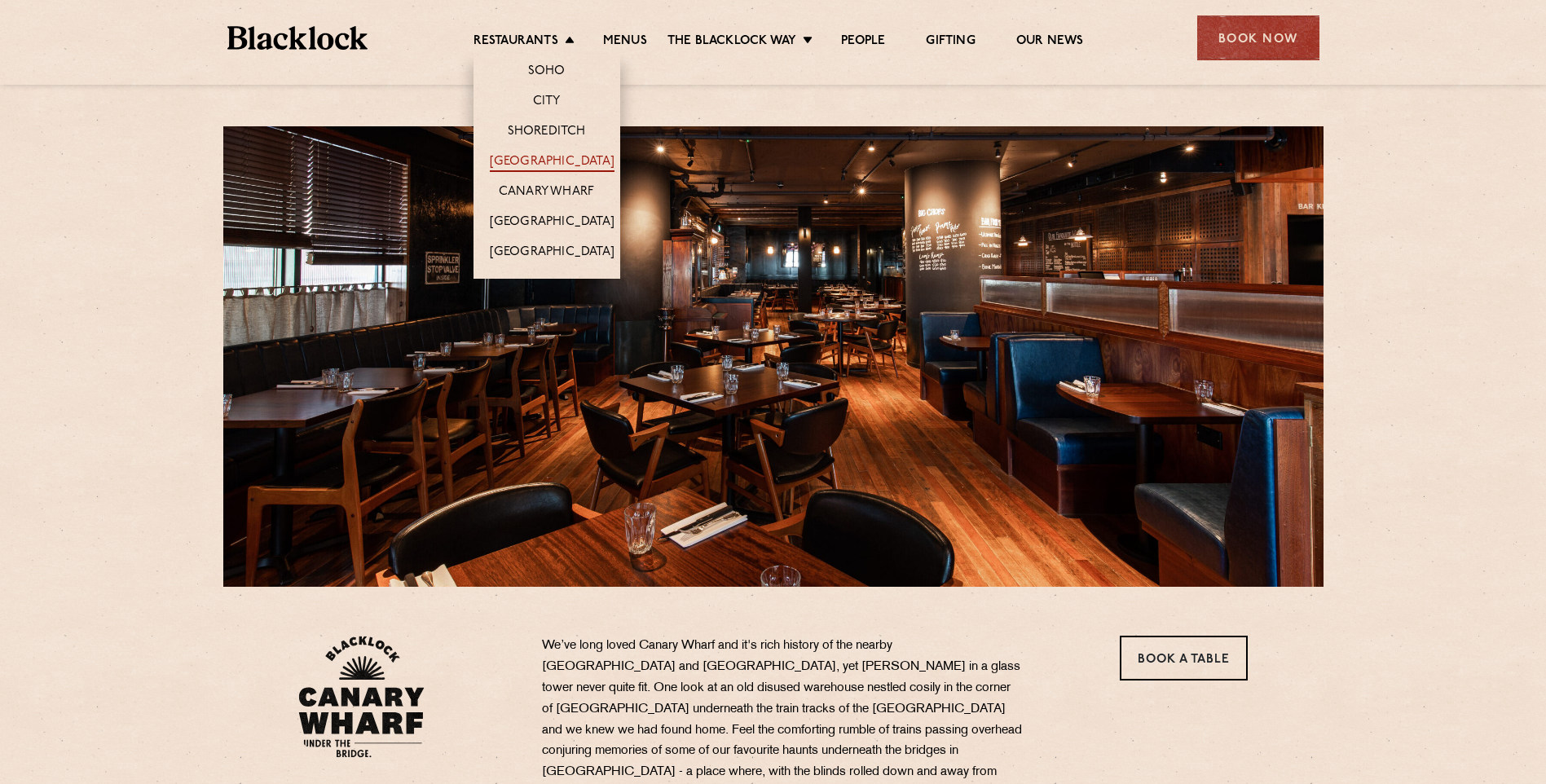
click at [531, 161] on link "[GEOGRAPHIC_DATA]" at bounding box center [552, 163] width 125 height 18
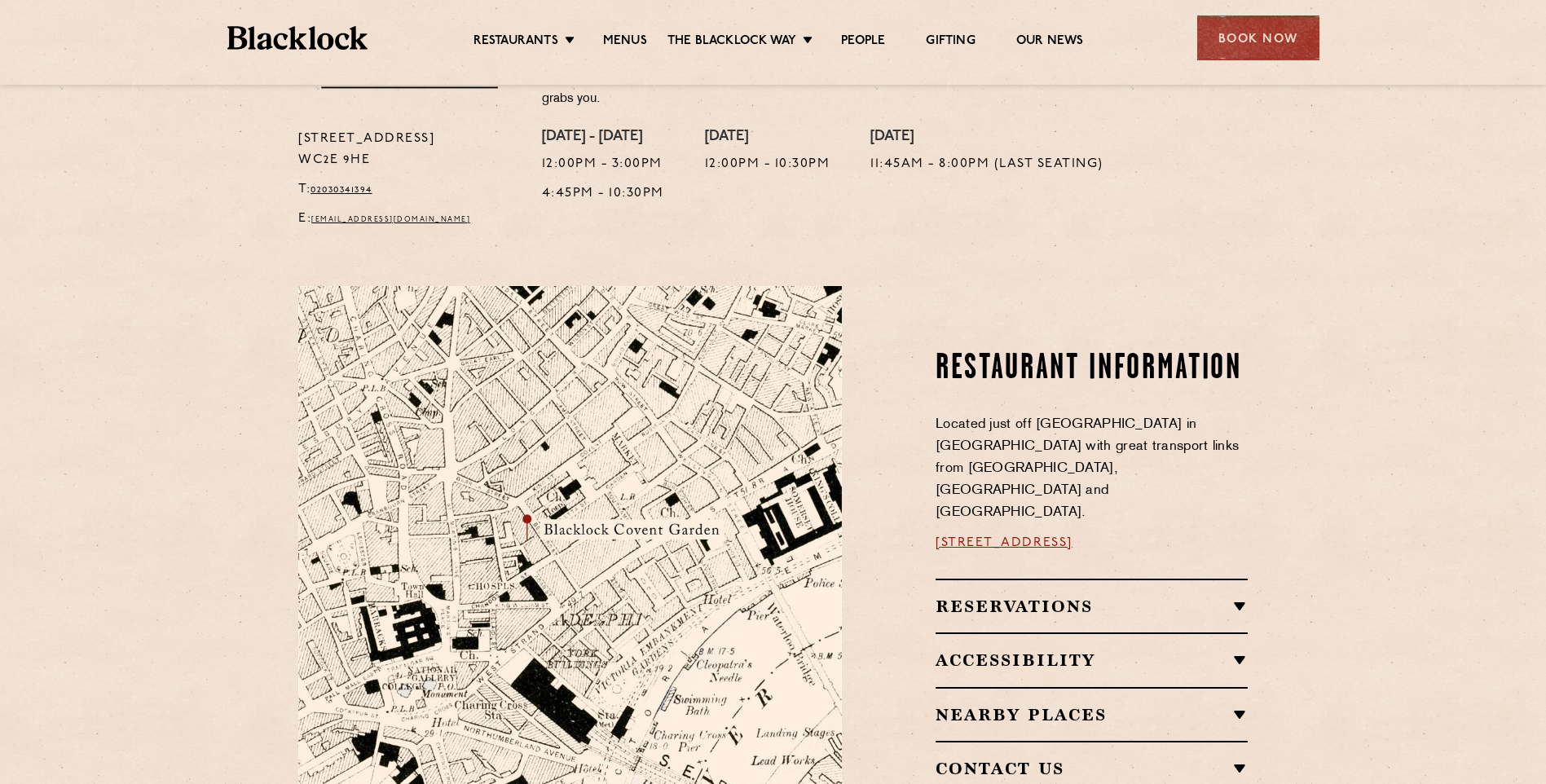
scroll to position [733, 0]
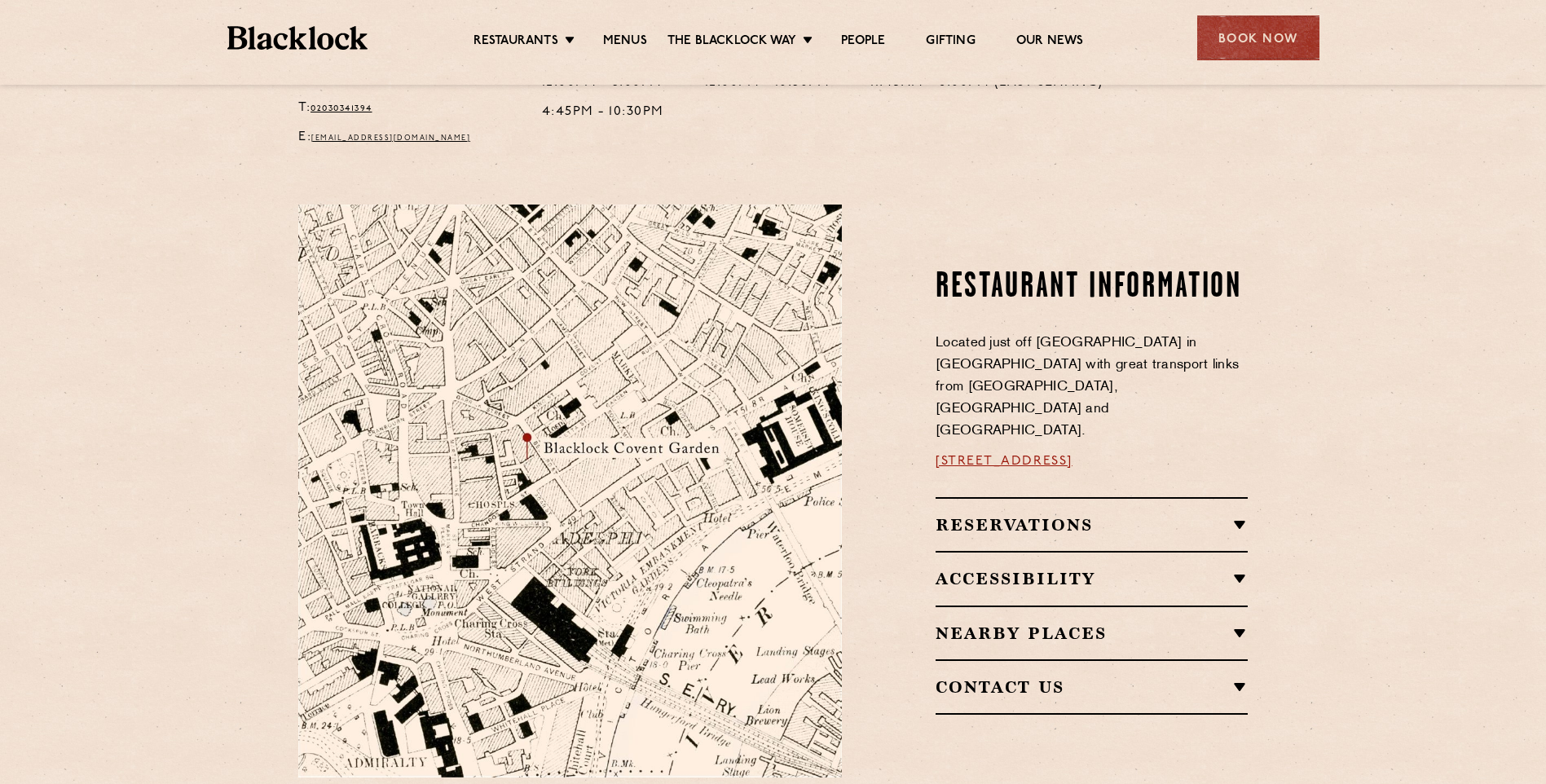
click at [975, 515] on h2 "Reservations" at bounding box center [1092, 524] width 313 height 19
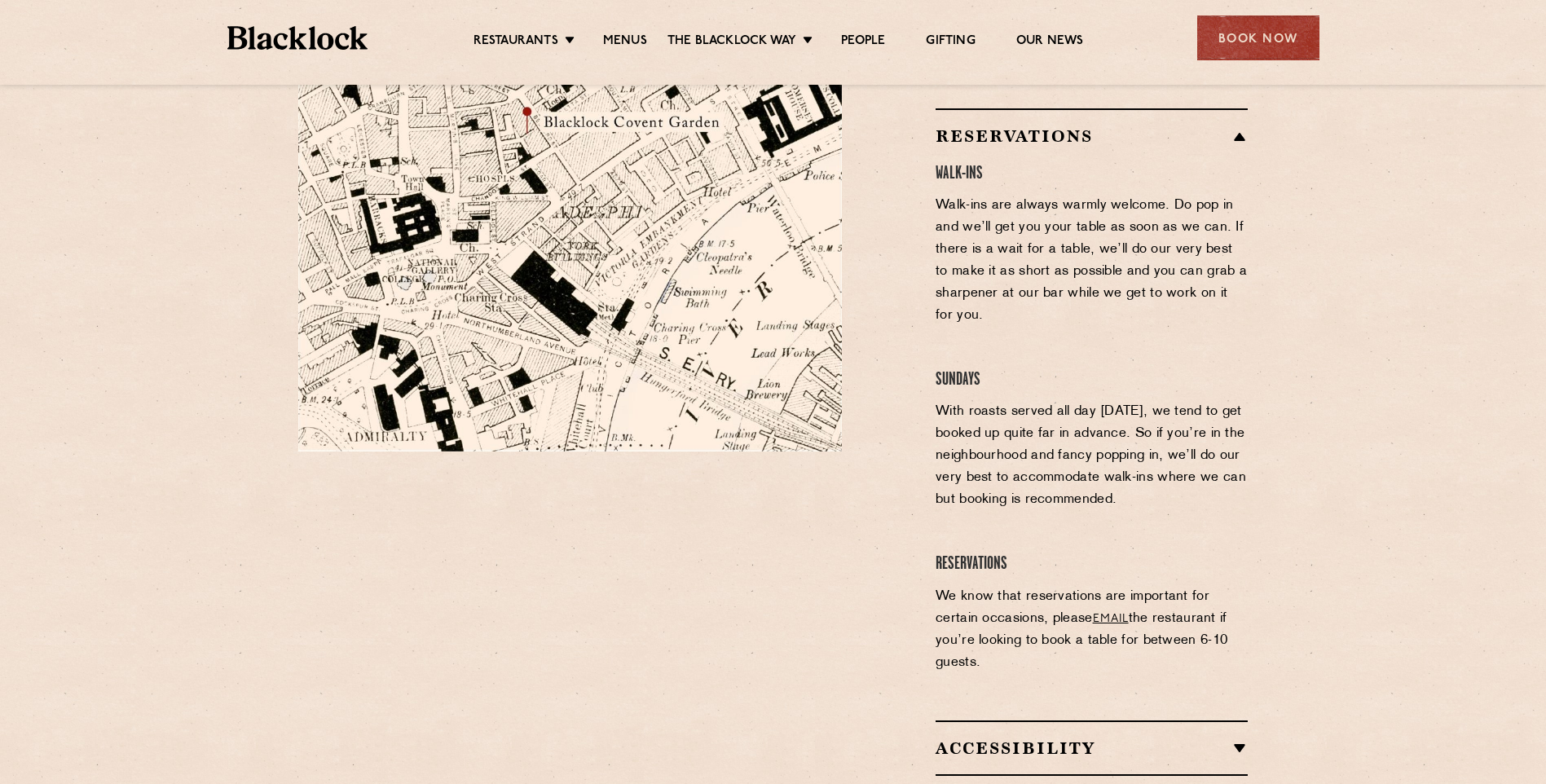
scroll to position [1140, 0]
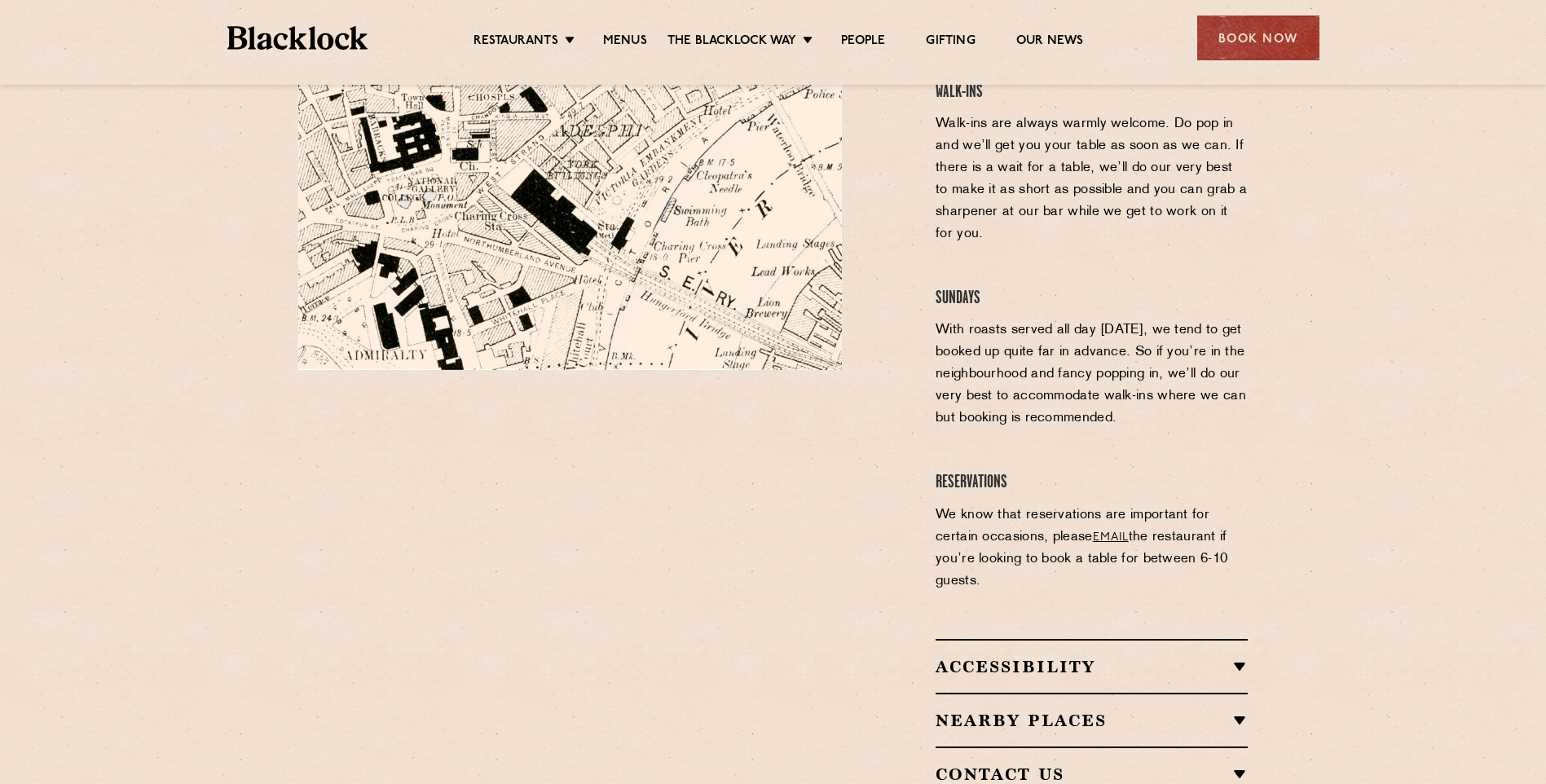
click at [962, 710] on h2 "Nearby Places" at bounding box center [1092, 720] width 313 height 19
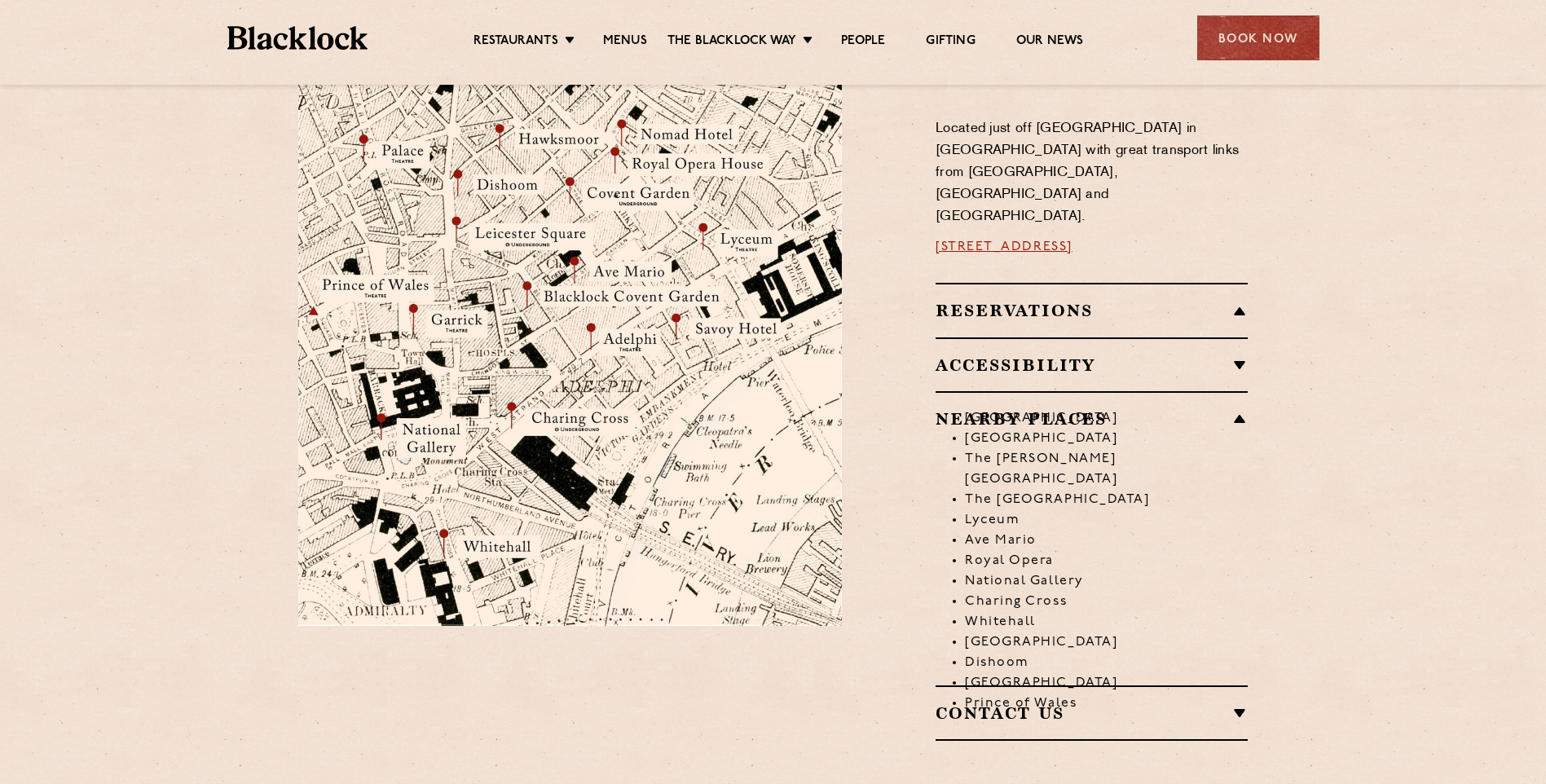
scroll to position [966, 0]
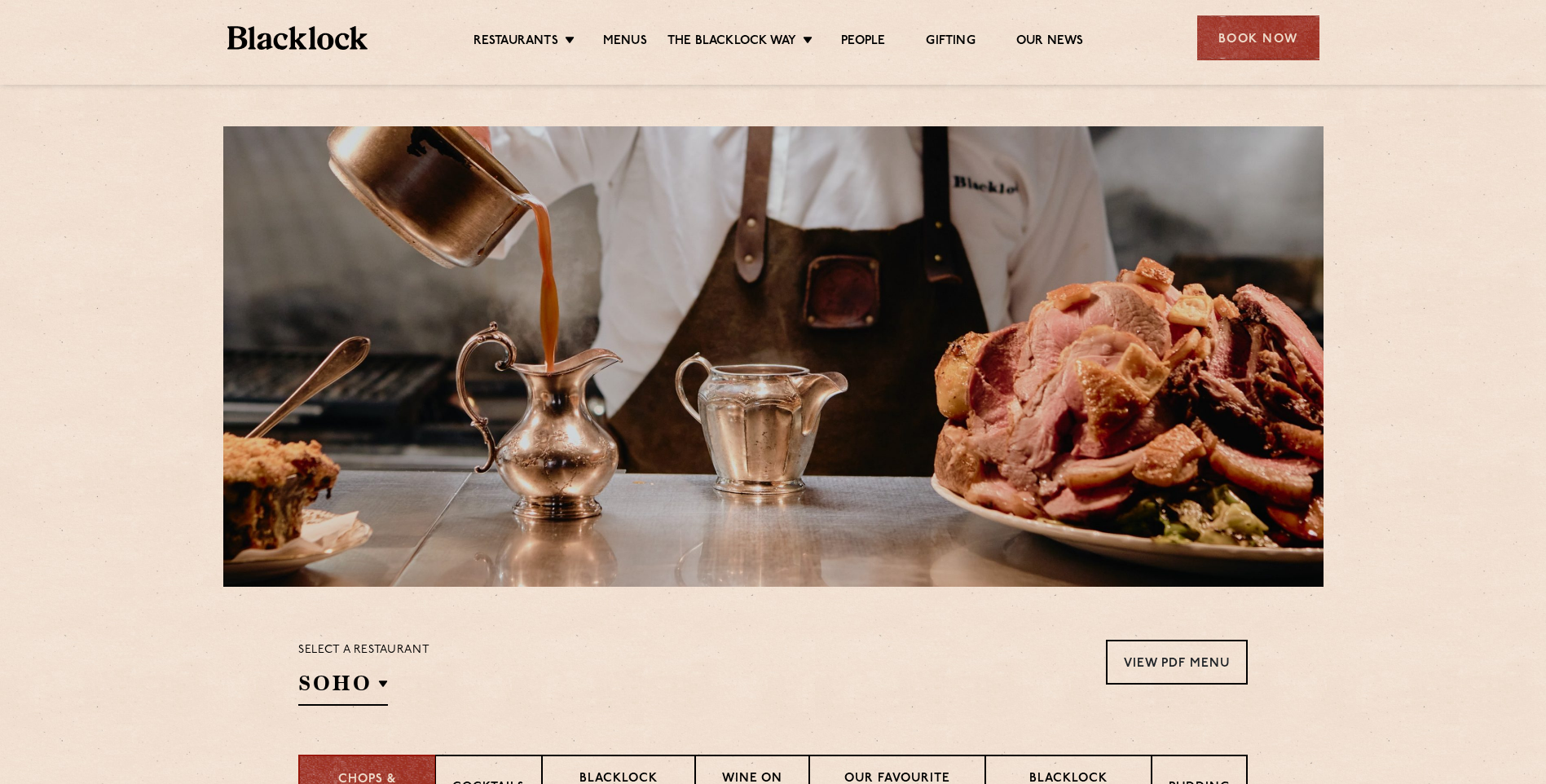
scroll to position [163, 0]
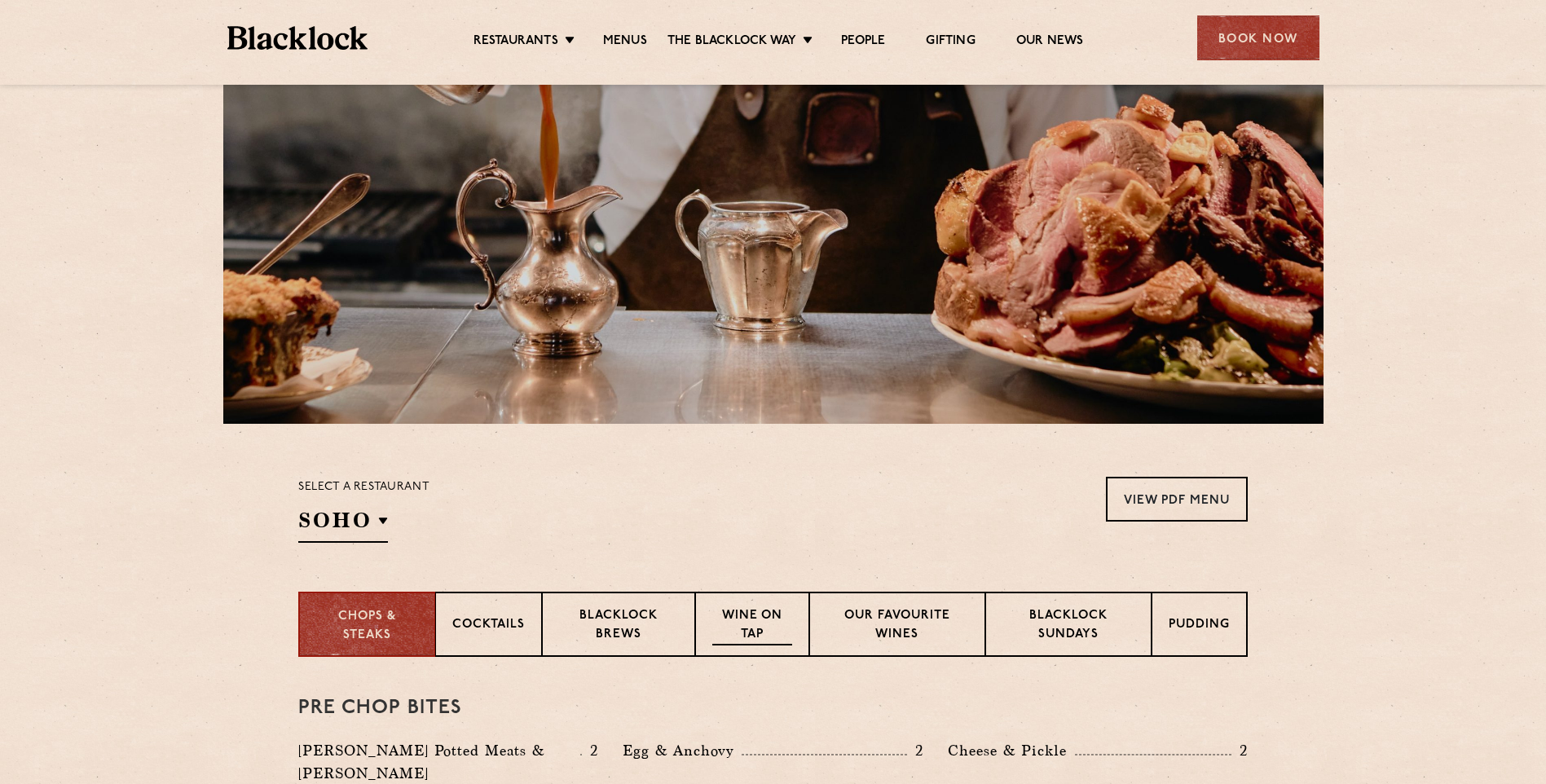
click at [763, 633] on p "Wine on Tap" at bounding box center [752, 626] width 80 height 39
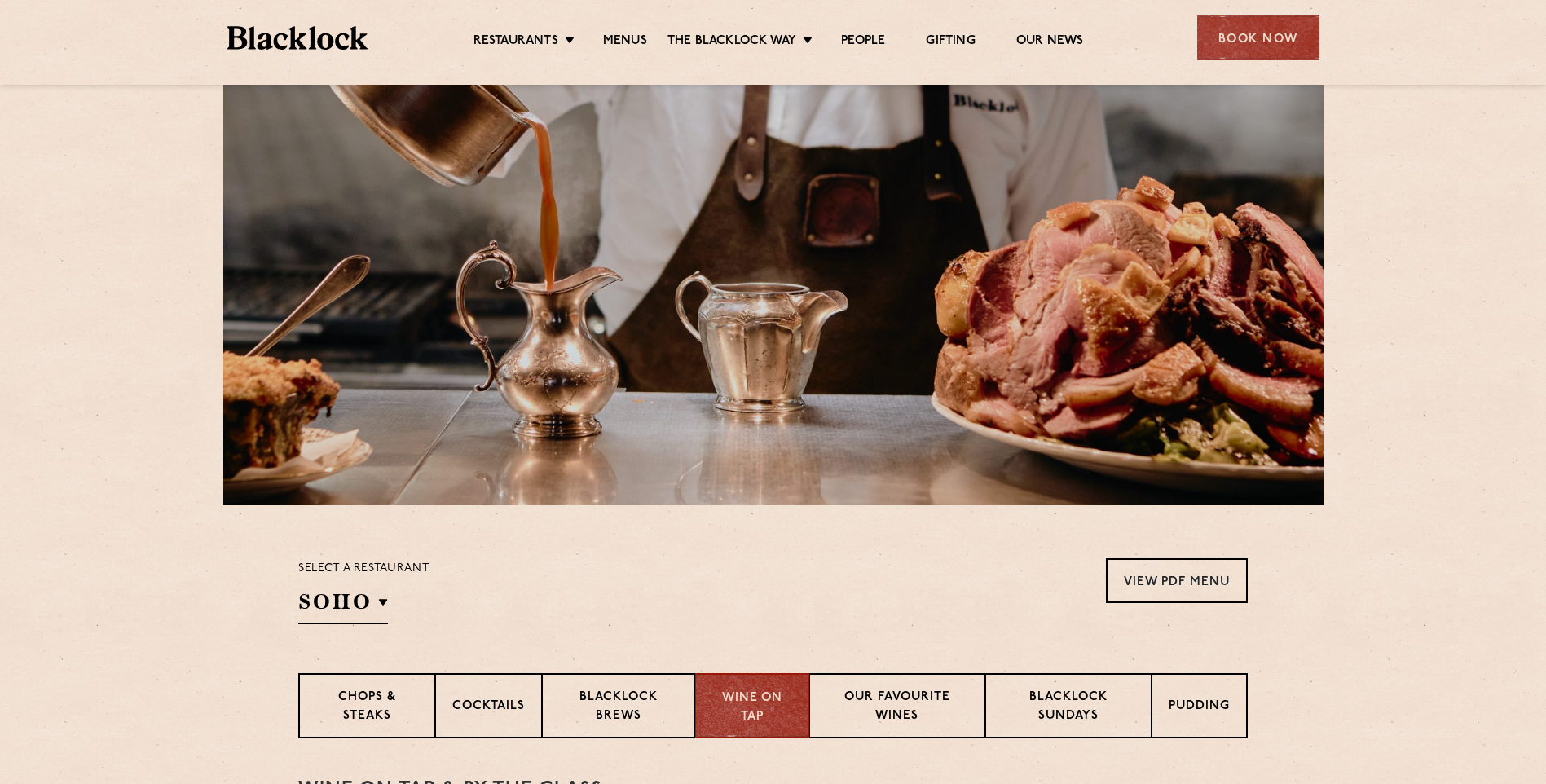
scroll to position [488, 0]
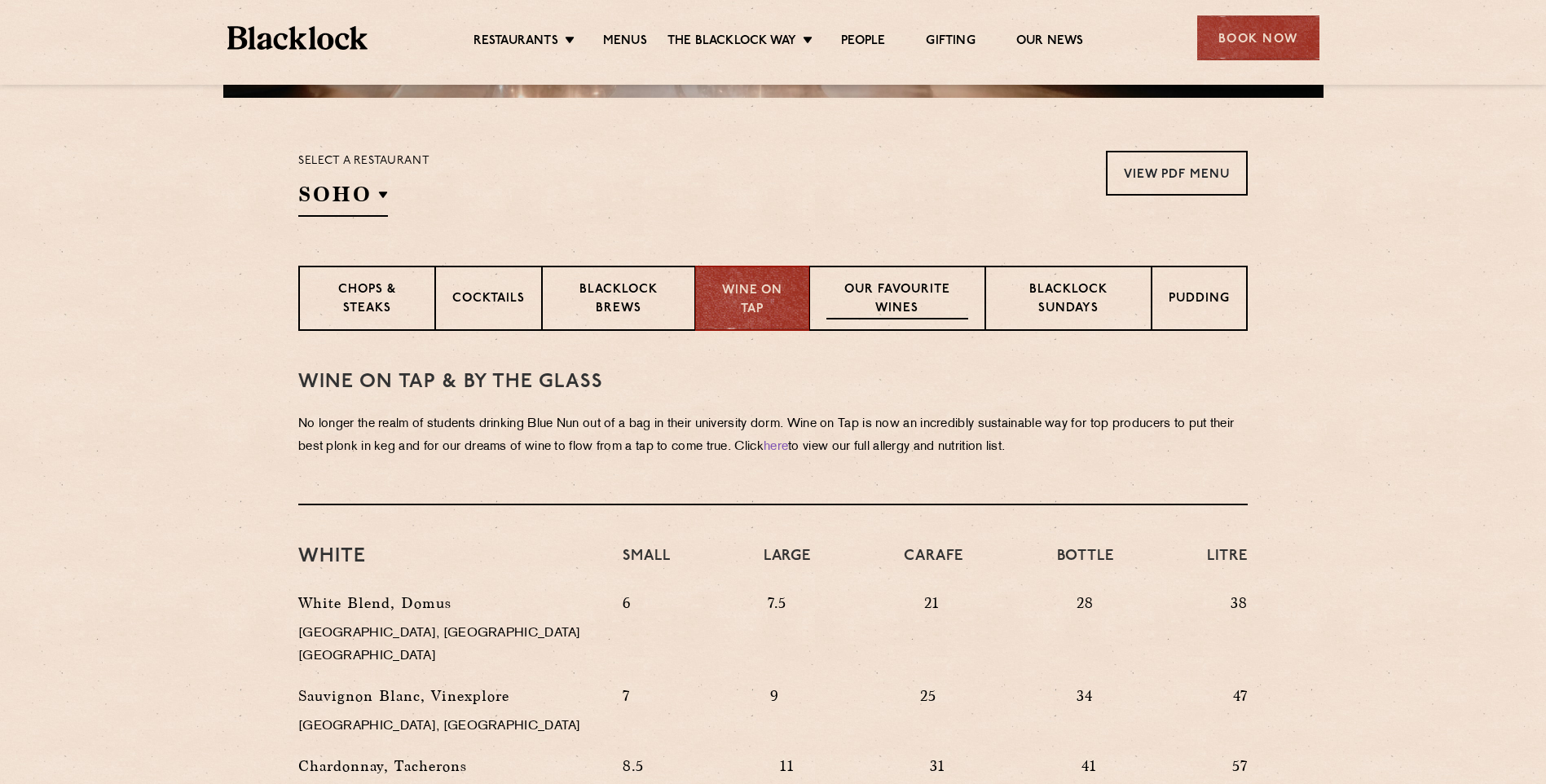
click at [886, 297] on p "Our favourite wines" at bounding box center [897, 300] width 141 height 39
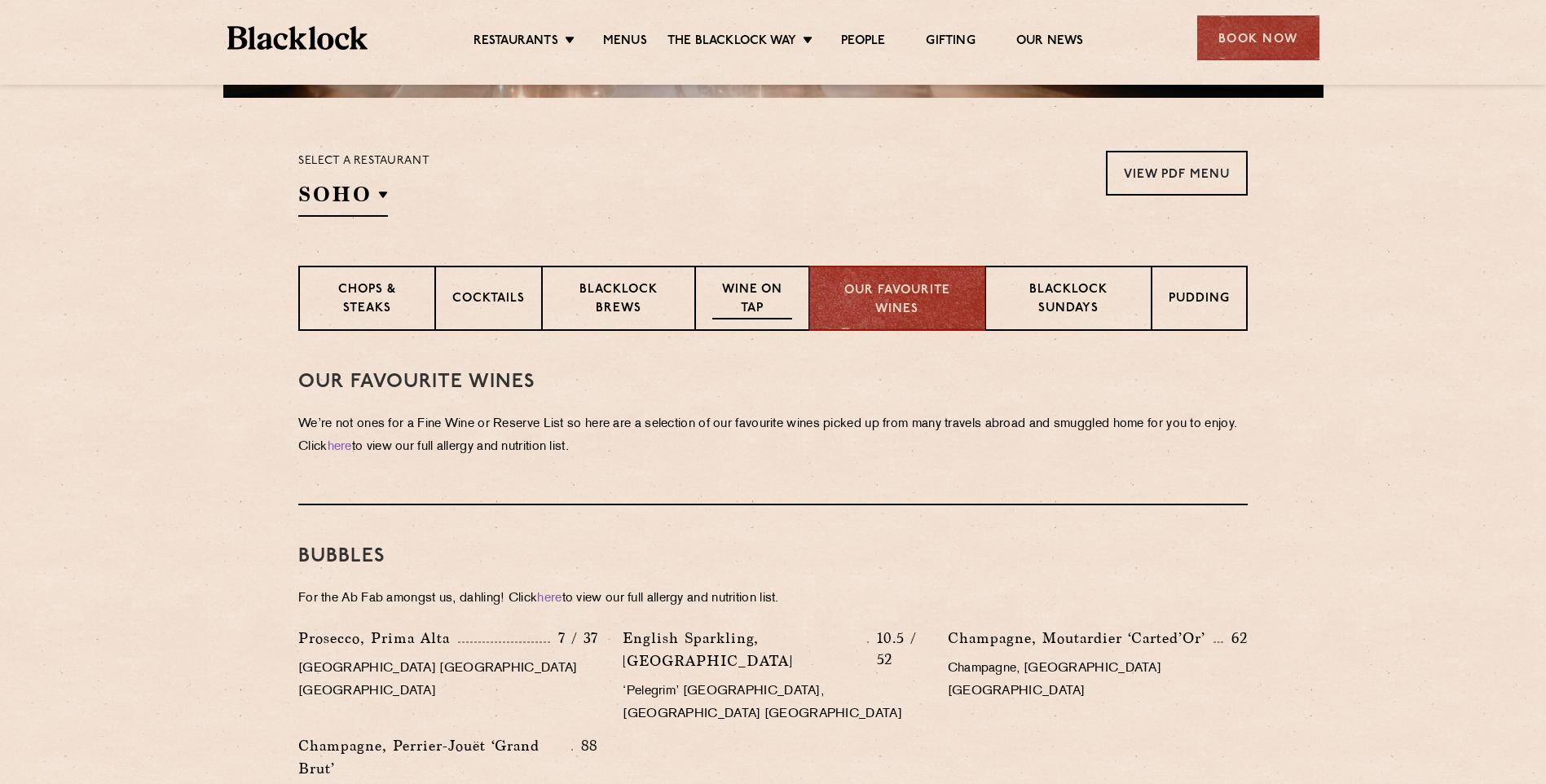
click at [729, 269] on div "Wine on Tap" at bounding box center [753, 298] width 114 height 65
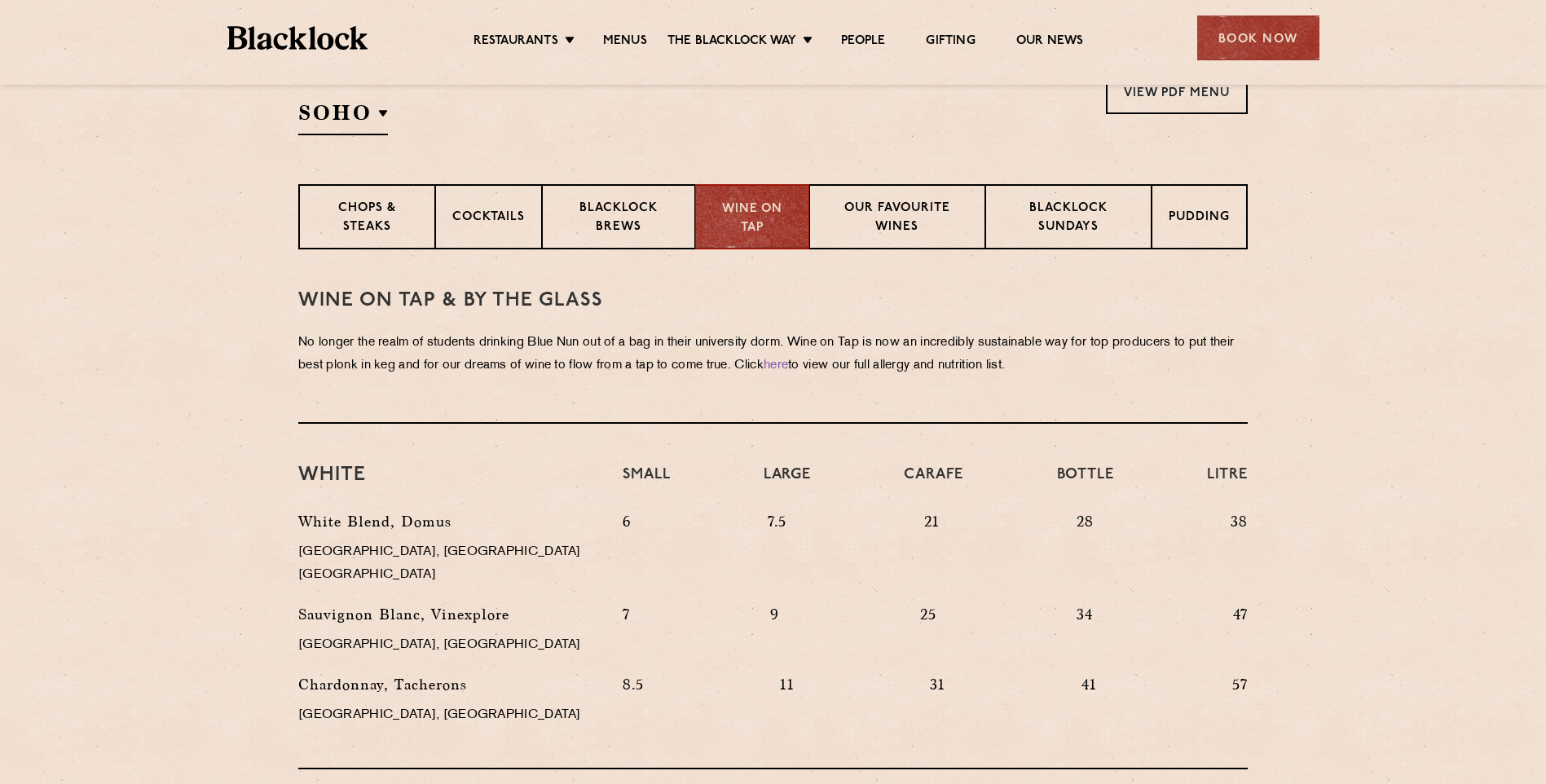
scroll to position [652, 0]
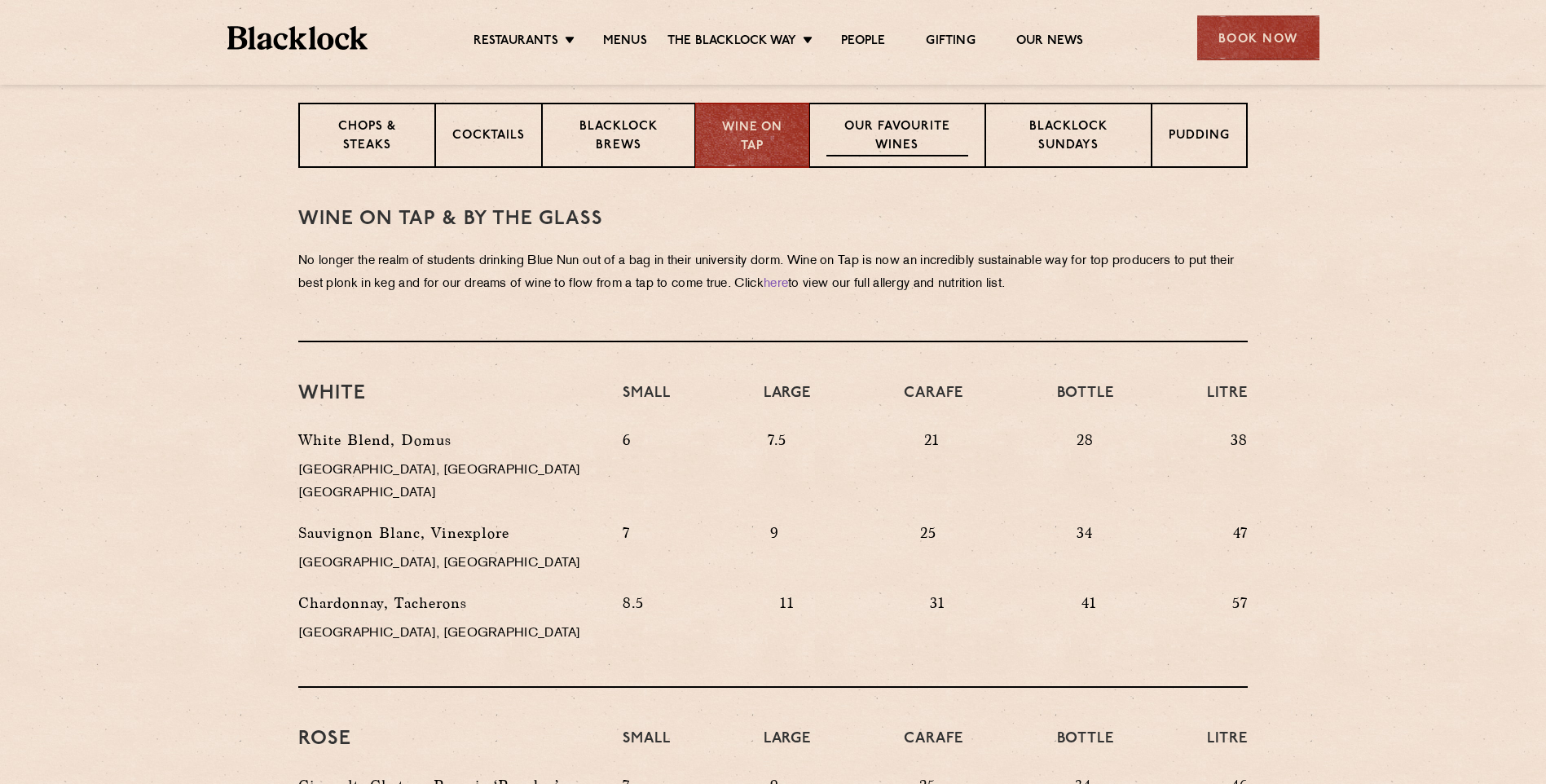
click at [924, 117] on div "Our favourite wines" at bounding box center [896, 136] width 175 height 65
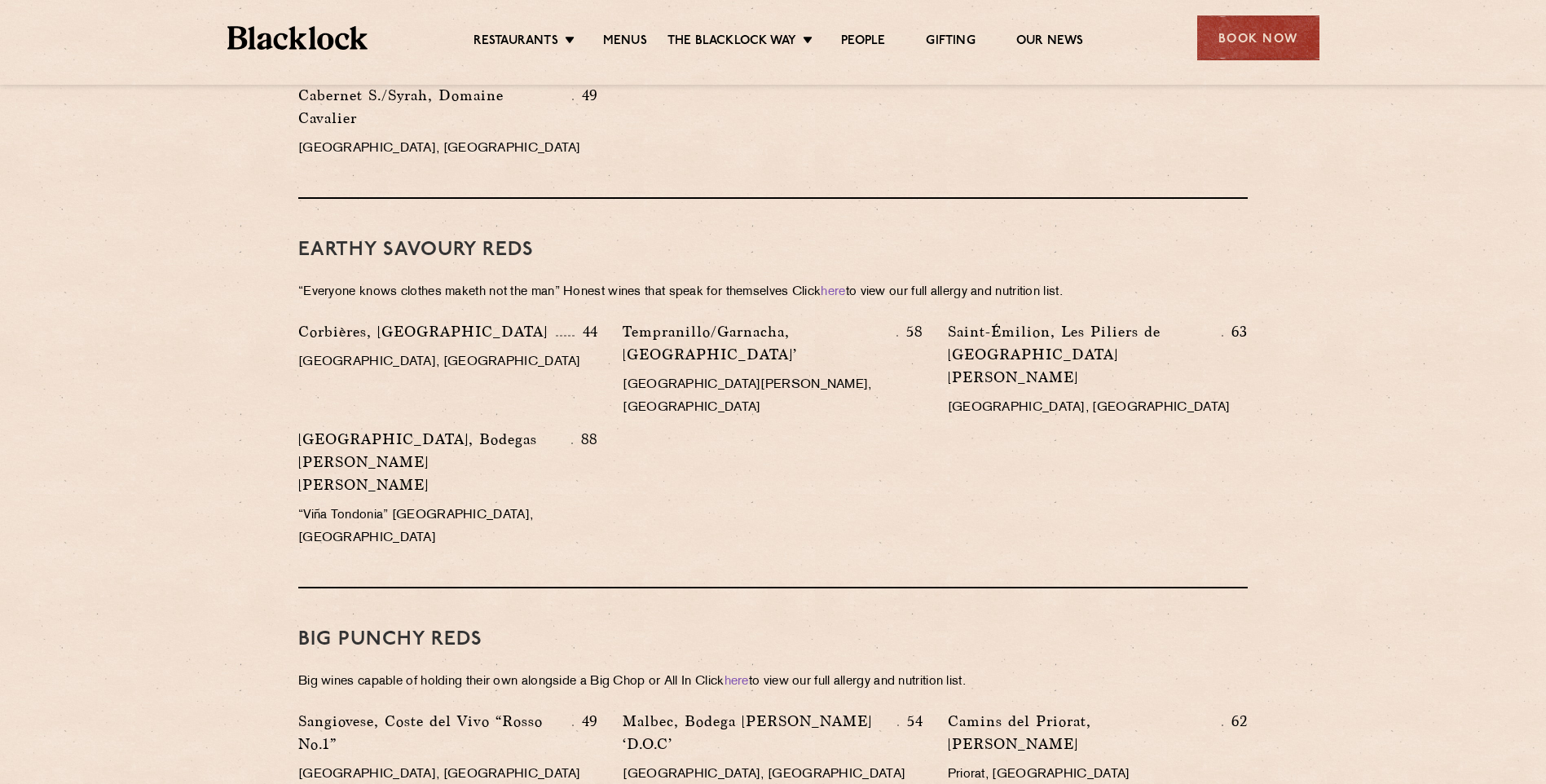
scroll to position [2118, 0]
